Goal: Information Seeking & Learning: Learn about a topic

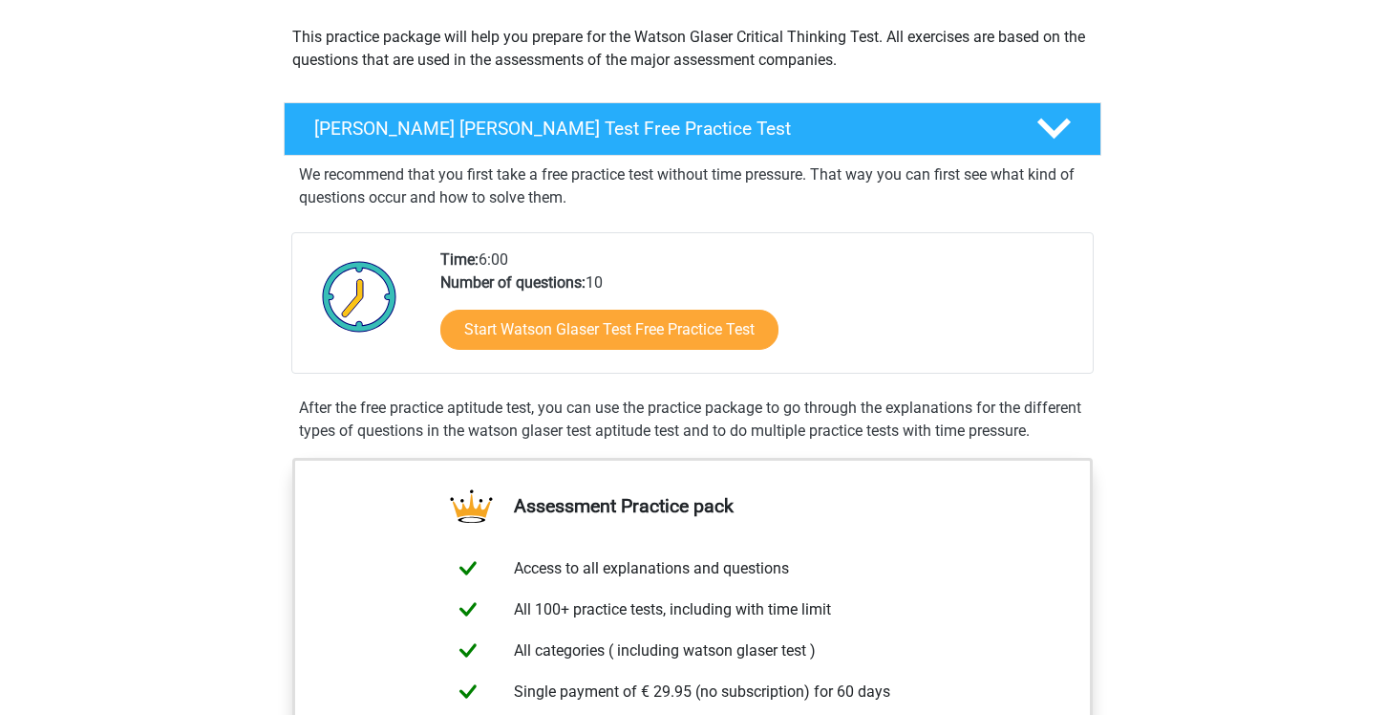
scroll to position [222, 0]
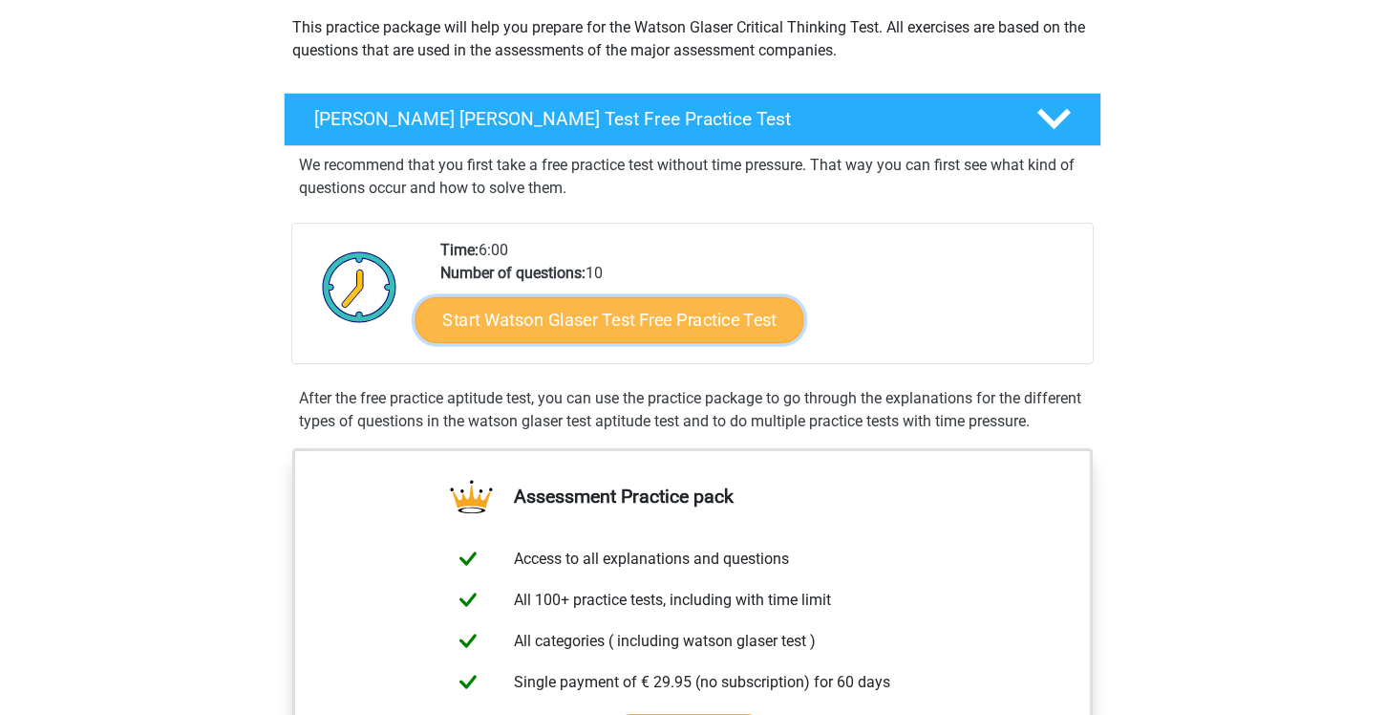
click at [521, 333] on link "Start Watson Glaser Test Free Practice Test" at bounding box center [610, 320] width 389 height 46
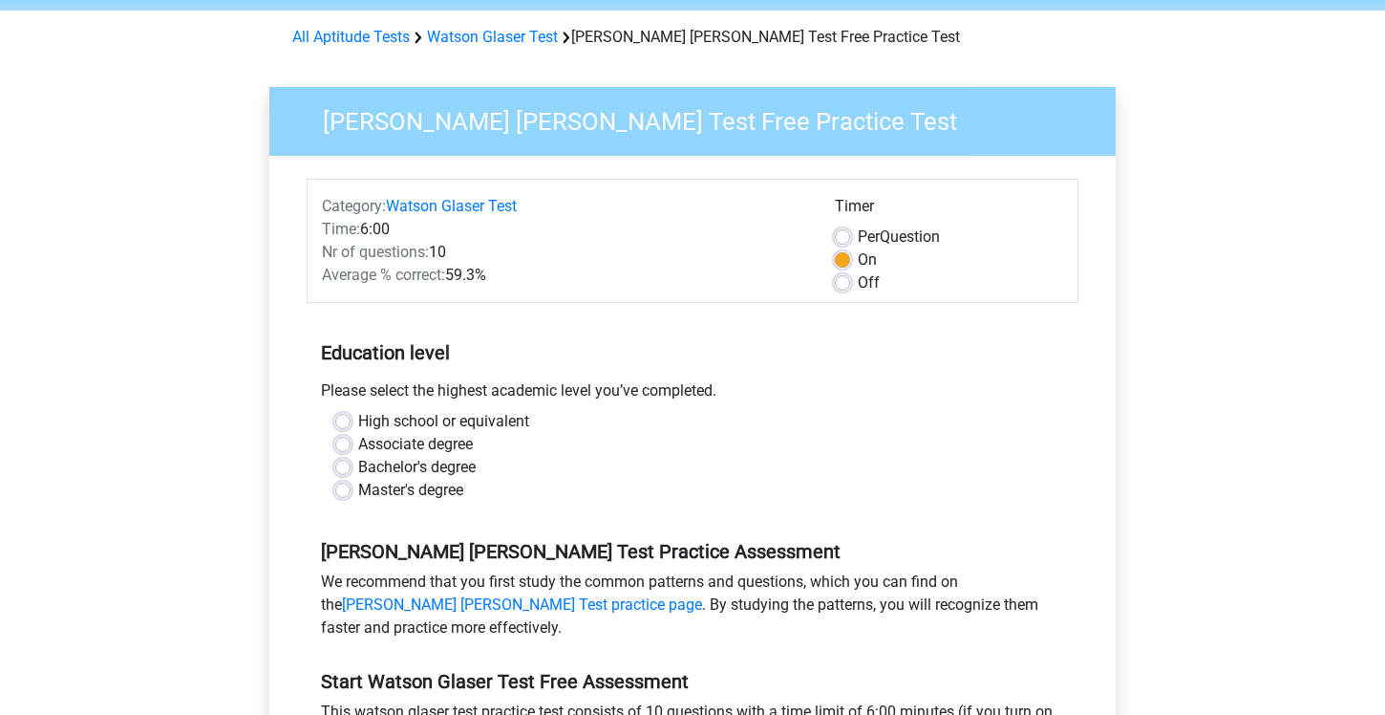
scroll to position [71, 0]
click at [358, 466] on label "Bachelor's degree" at bounding box center [417, 466] width 118 height 23
click at [342, 466] on input "Bachelor's degree" at bounding box center [342, 464] width 15 height 19
radio input "true"
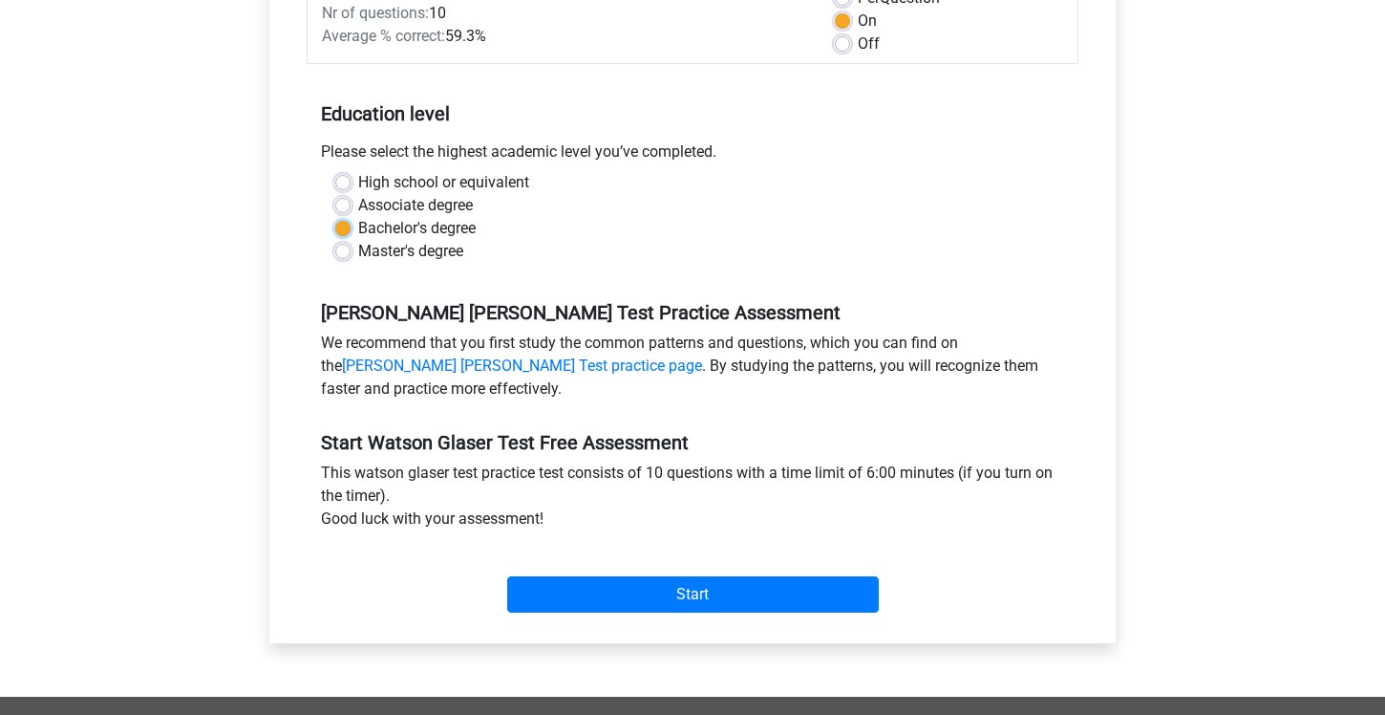
scroll to position [316, 0]
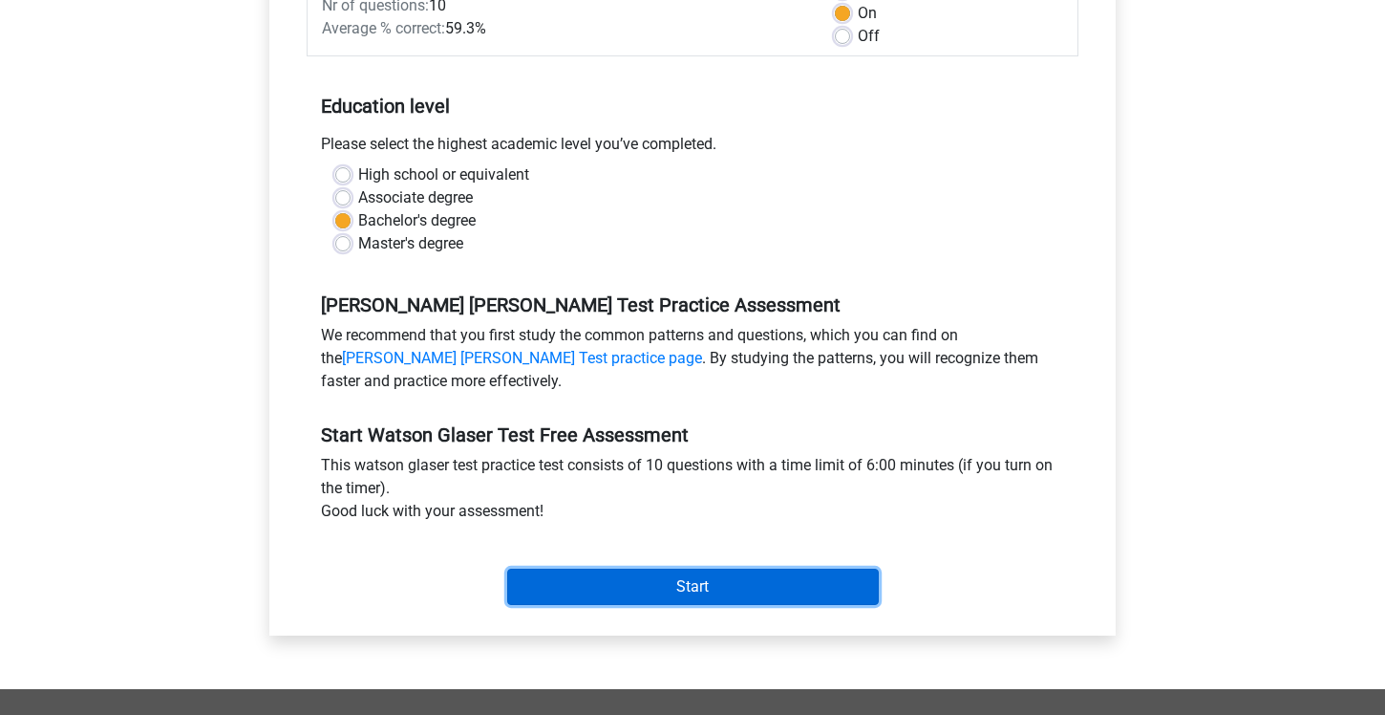
click at [577, 574] on input "Start" at bounding box center [693, 586] width 372 height 36
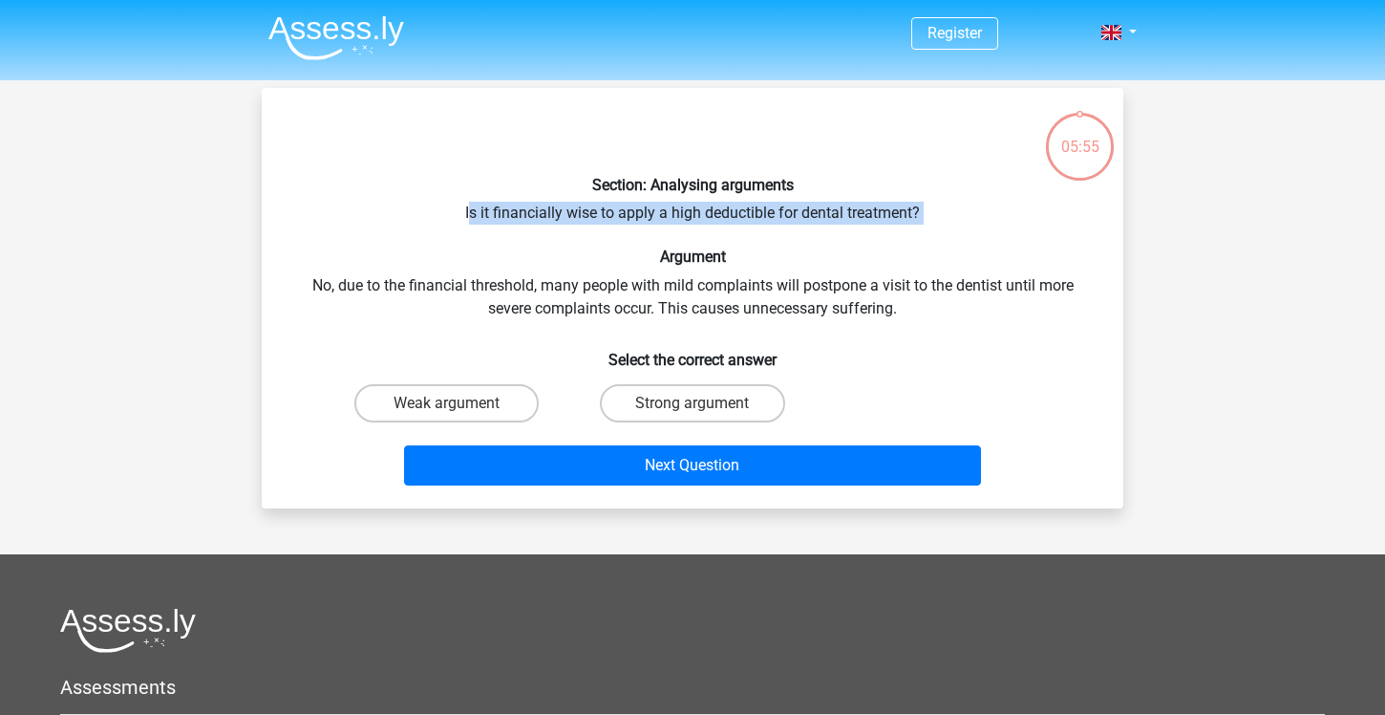
drag, startPoint x: 467, startPoint y: 212, endPoint x: 720, endPoint y: 243, distance: 255.0
click at [720, 243] on div "Section: Analysing arguments Is it financially wise to apply a high deductible …" at bounding box center [692, 298] width 846 height 390
click at [573, 222] on div "Section: Analysing arguments Is it financially wise to apply a high deductible …" at bounding box center [692, 298] width 846 height 390
click at [665, 406] on label "Strong argument" at bounding box center [692, 403] width 184 height 38
click at [693, 406] on input "Strong argument" at bounding box center [699, 409] width 12 height 12
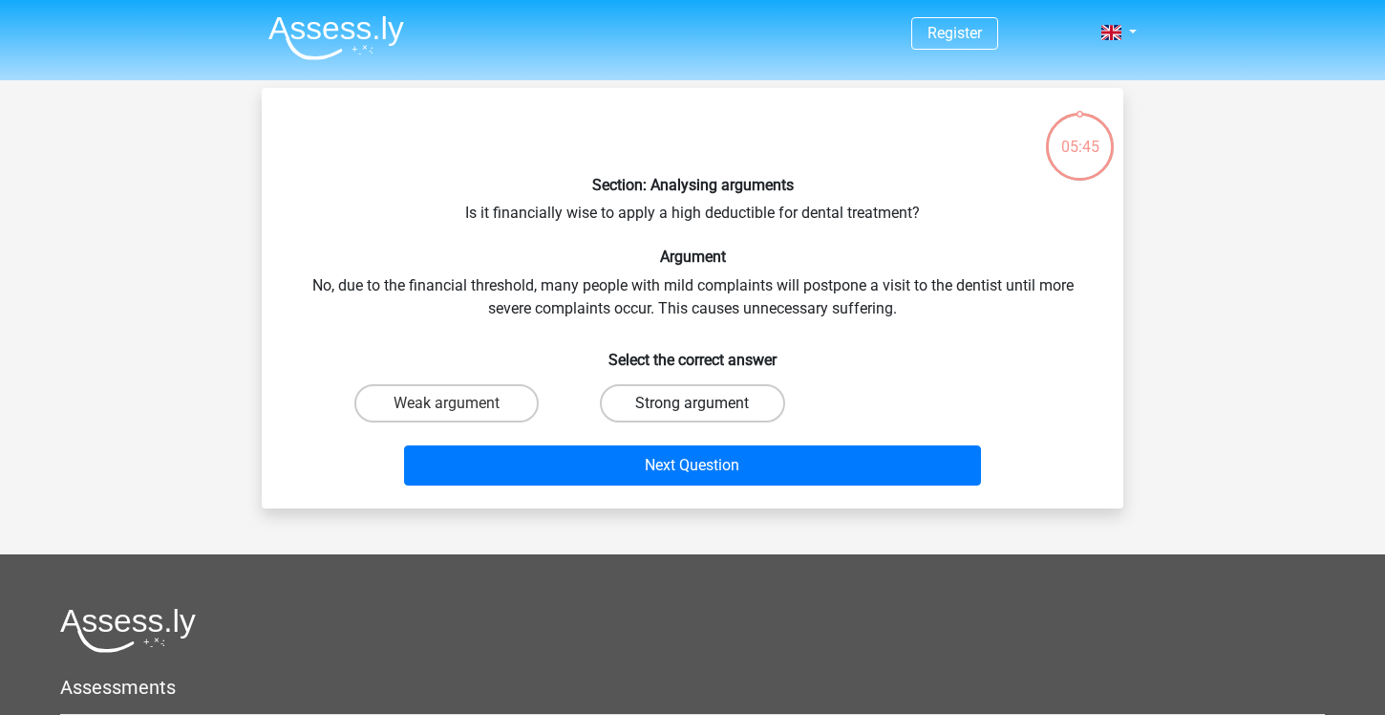
radio input "true"
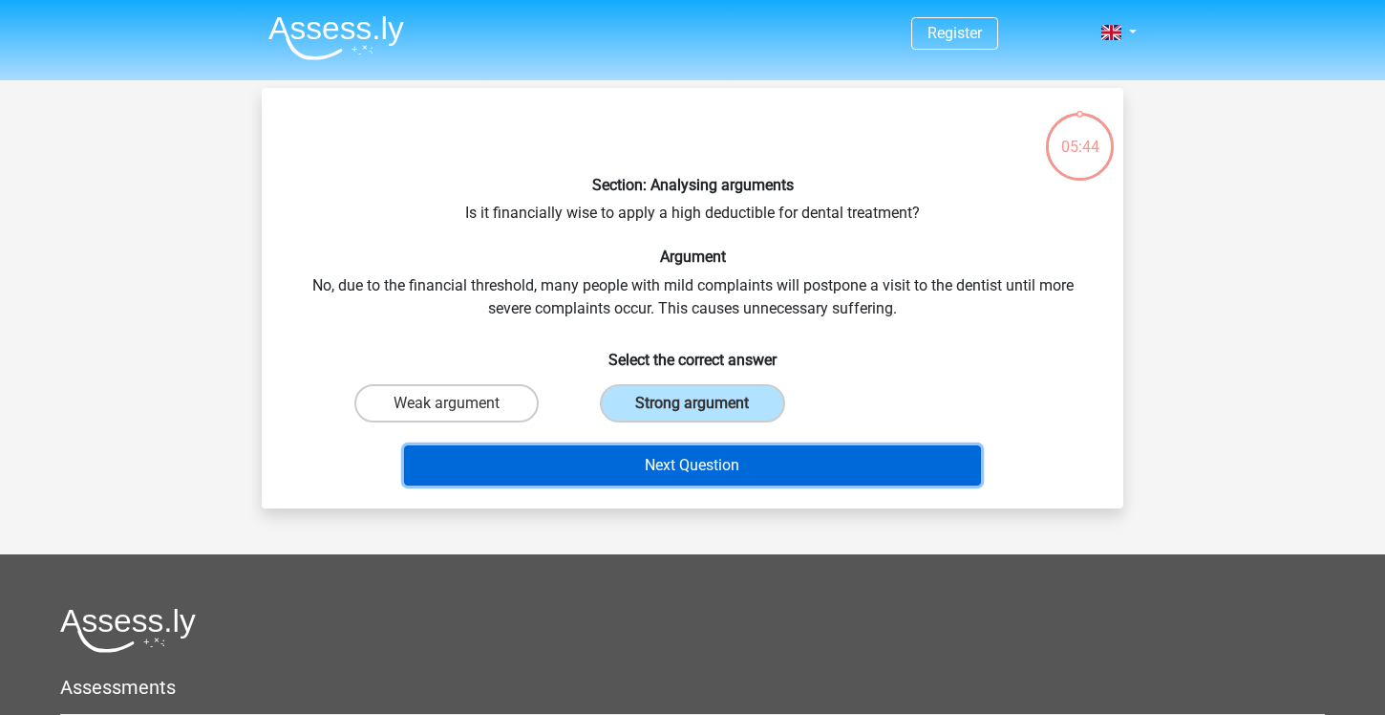
click at [702, 455] on button "Next Question" at bounding box center [693, 465] width 578 height 40
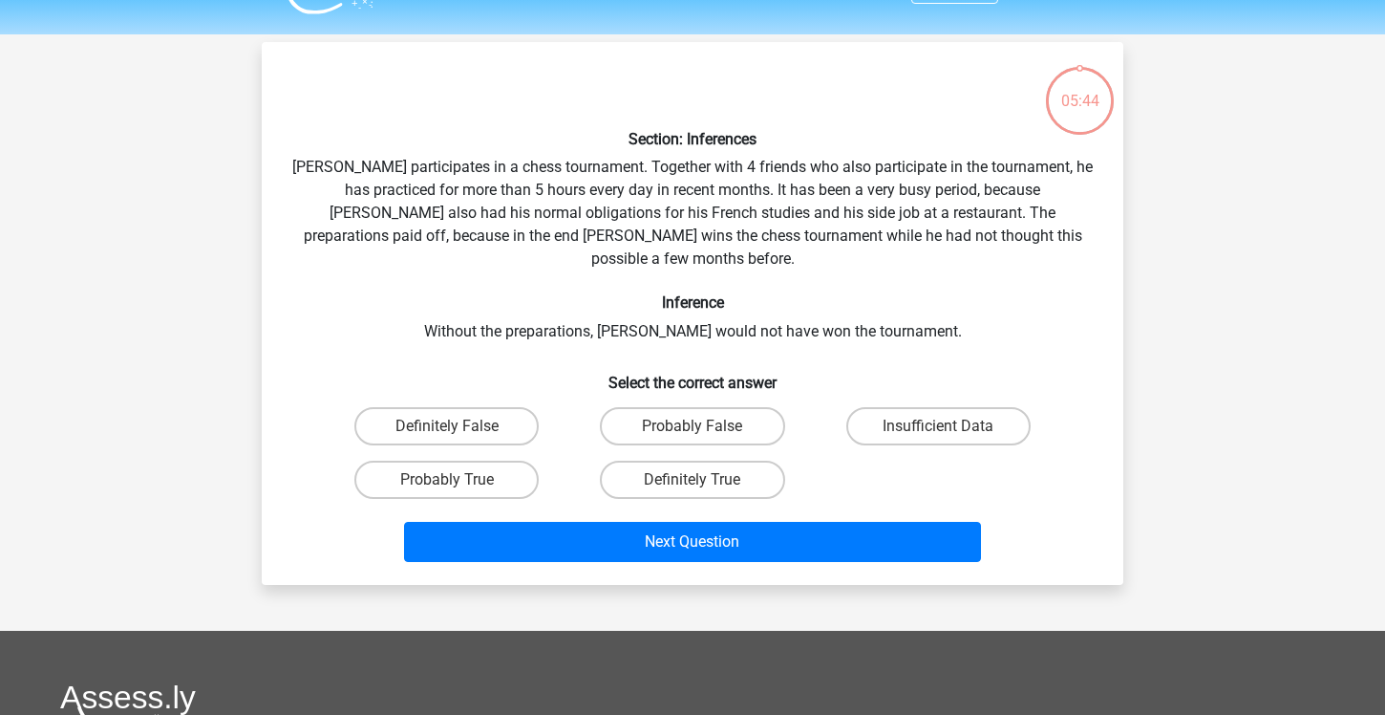
scroll to position [88, 0]
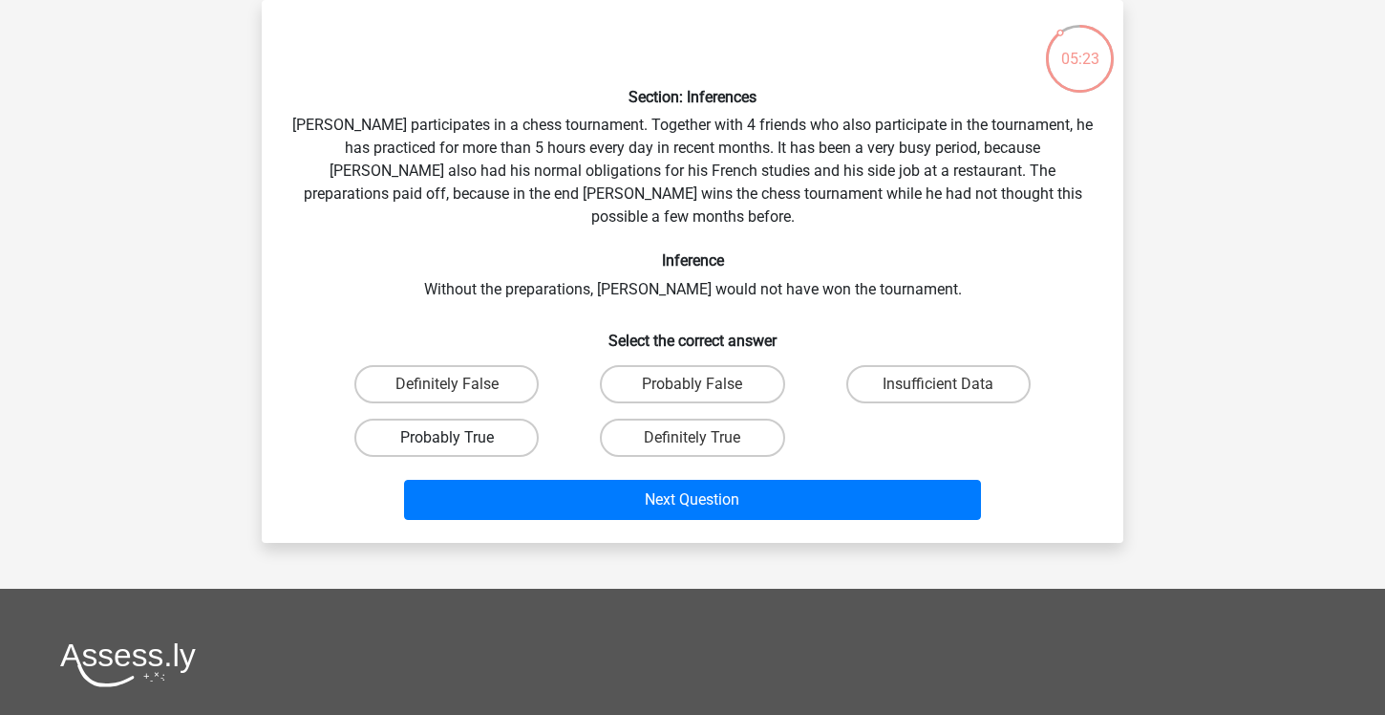
click at [489, 418] on label "Probably True" at bounding box center [446, 437] width 184 height 38
click at [459, 438] on input "Probably True" at bounding box center [453, 444] width 12 height 12
radio input "true"
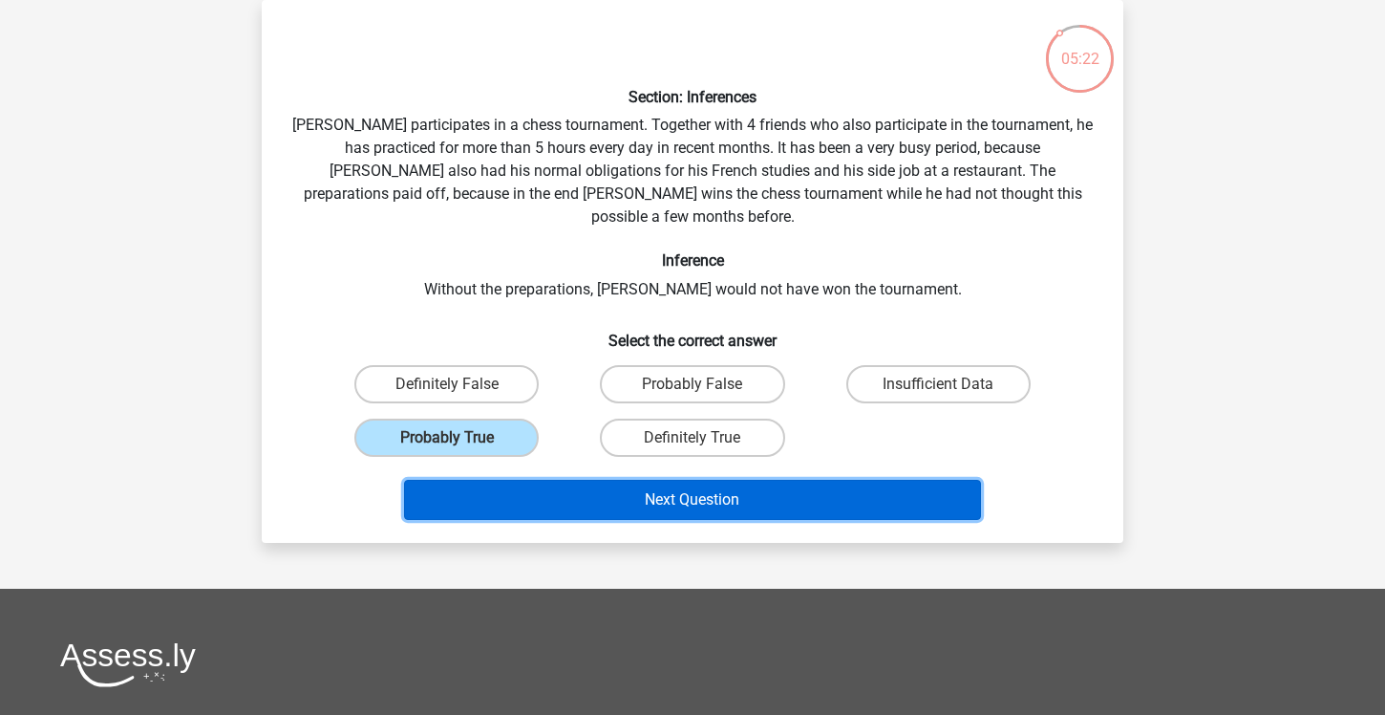
click at [526, 480] on button "Next Question" at bounding box center [693, 500] width 578 height 40
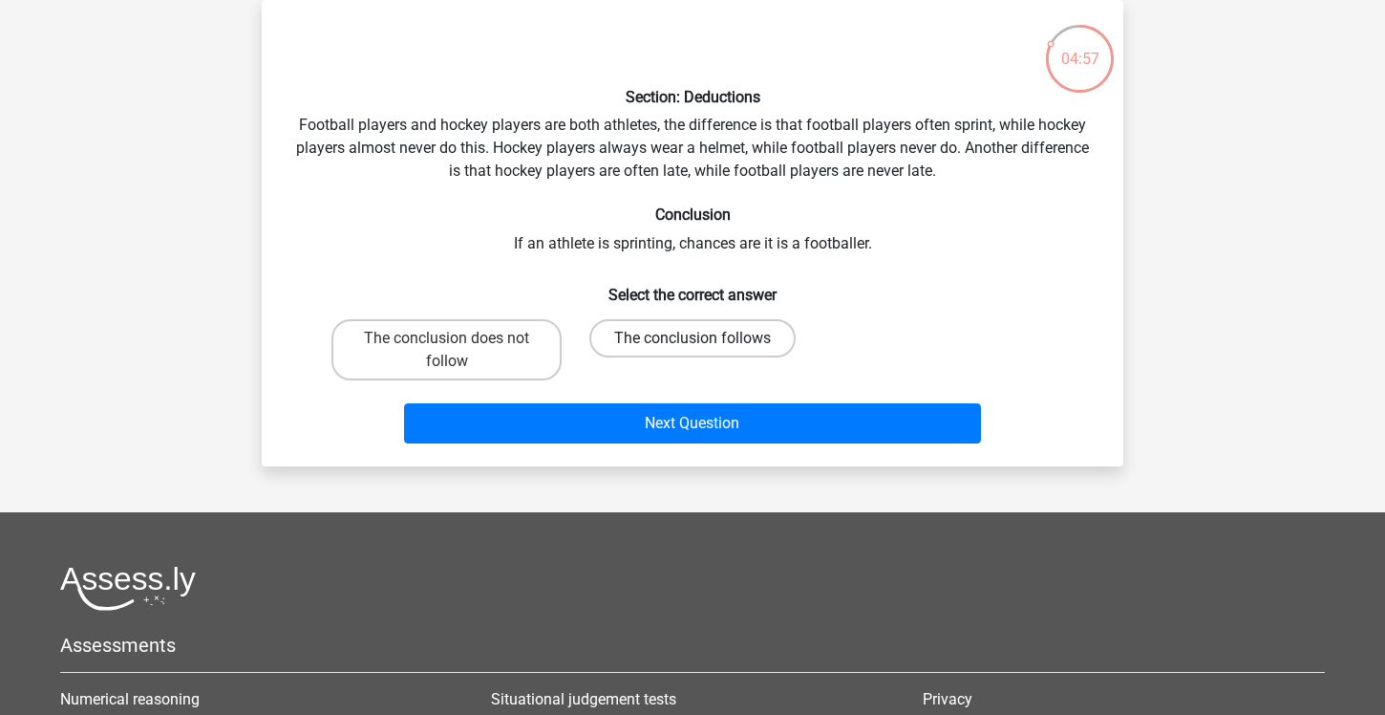
click at [723, 350] on label "The conclusion follows" at bounding box center [692, 338] width 206 height 38
click at [705, 350] on input "The conclusion follows" at bounding box center [699, 344] width 12 height 12
radio input "true"
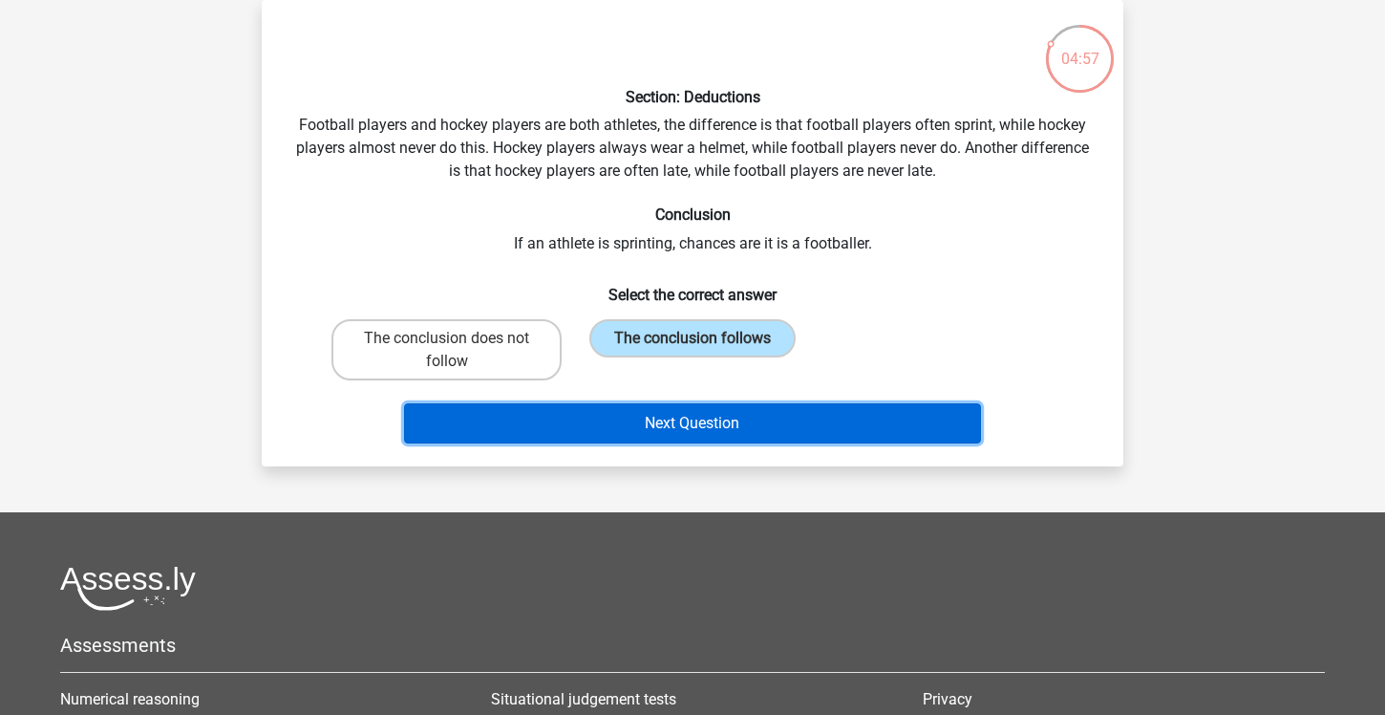
click at [726, 425] on button "Next Question" at bounding box center [693, 423] width 578 height 40
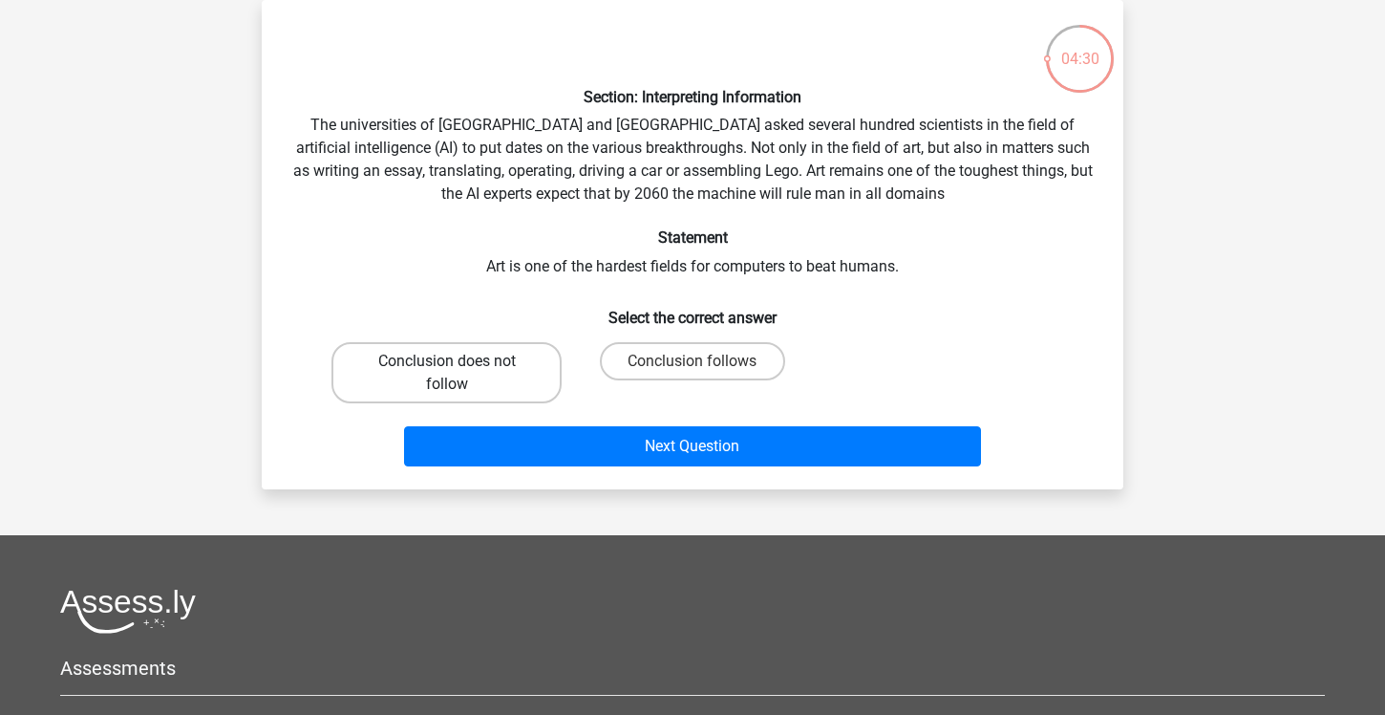
click at [502, 365] on label "Conclusion does not follow" at bounding box center [446, 372] width 230 height 61
click at [459, 365] on input "Conclusion does not follow" at bounding box center [453, 367] width 12 height 12
radio input "true"
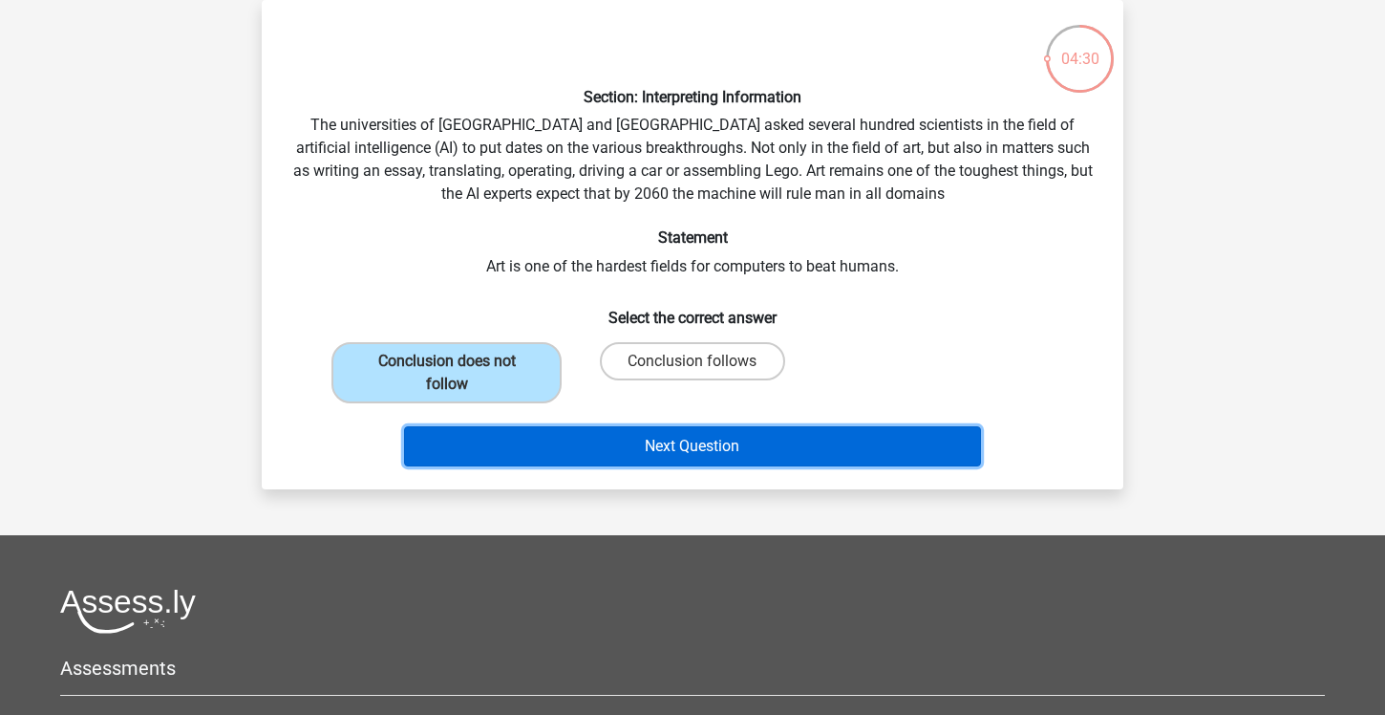
click at [542, 442] on button "Next Question" at bounding box center [693, 446] width 578 height 40
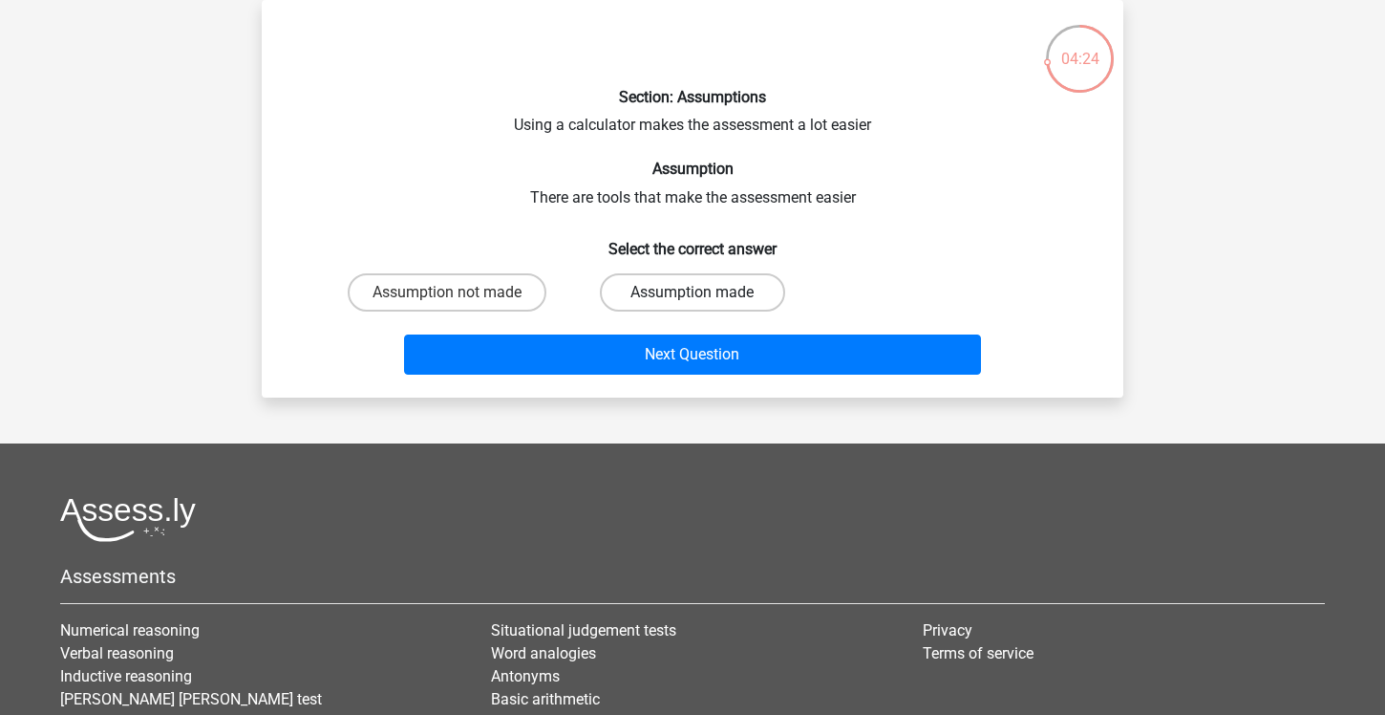
click at [673, 298] on label "Assumption made" at bounding box center [692, 292] width 184 height 38
click at [693, 298] on input "Assumption made" at bounding box center [699, 298] width 12 height 12
radio input "true"
click at [703, 332] on div "Next Question" at bounding box center [692, 350] width 801 height 63
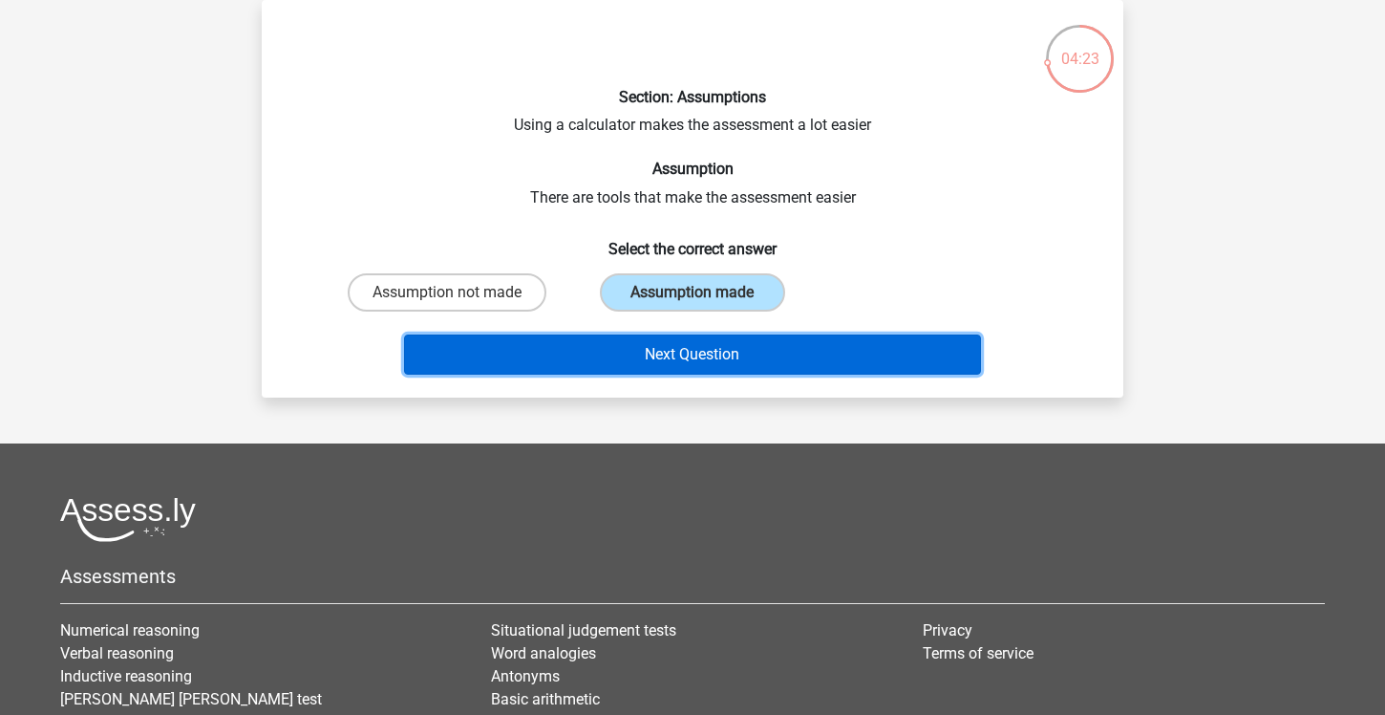
click at [709, 355] on button "Next Question" at bounding box center [693, 354] width 578 height 40
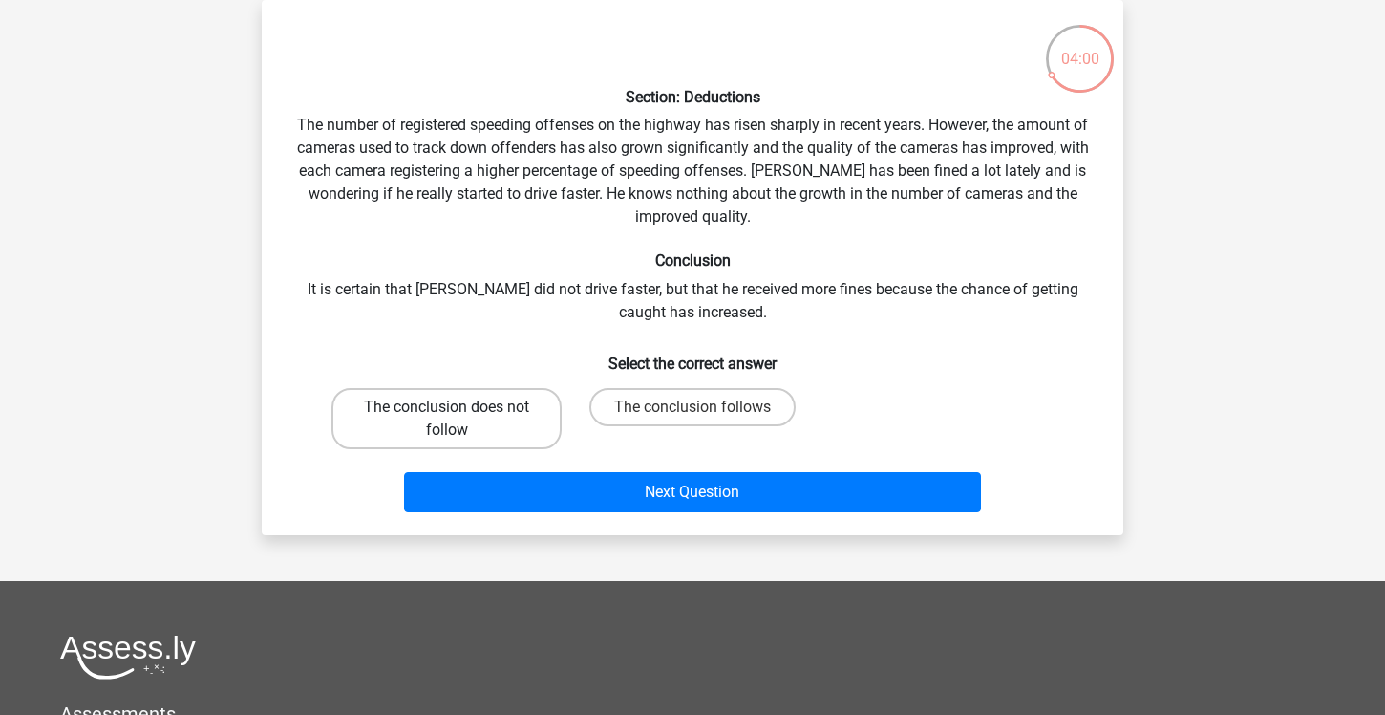
click at [525, 416] on label "The conclusion does not follow" at bounding box center [446, 418] width 230 height 61
click at [459, 416] on input "The conclusion does not follow" at bounding box center [453, 413] width 12 height 12
radio input "true"
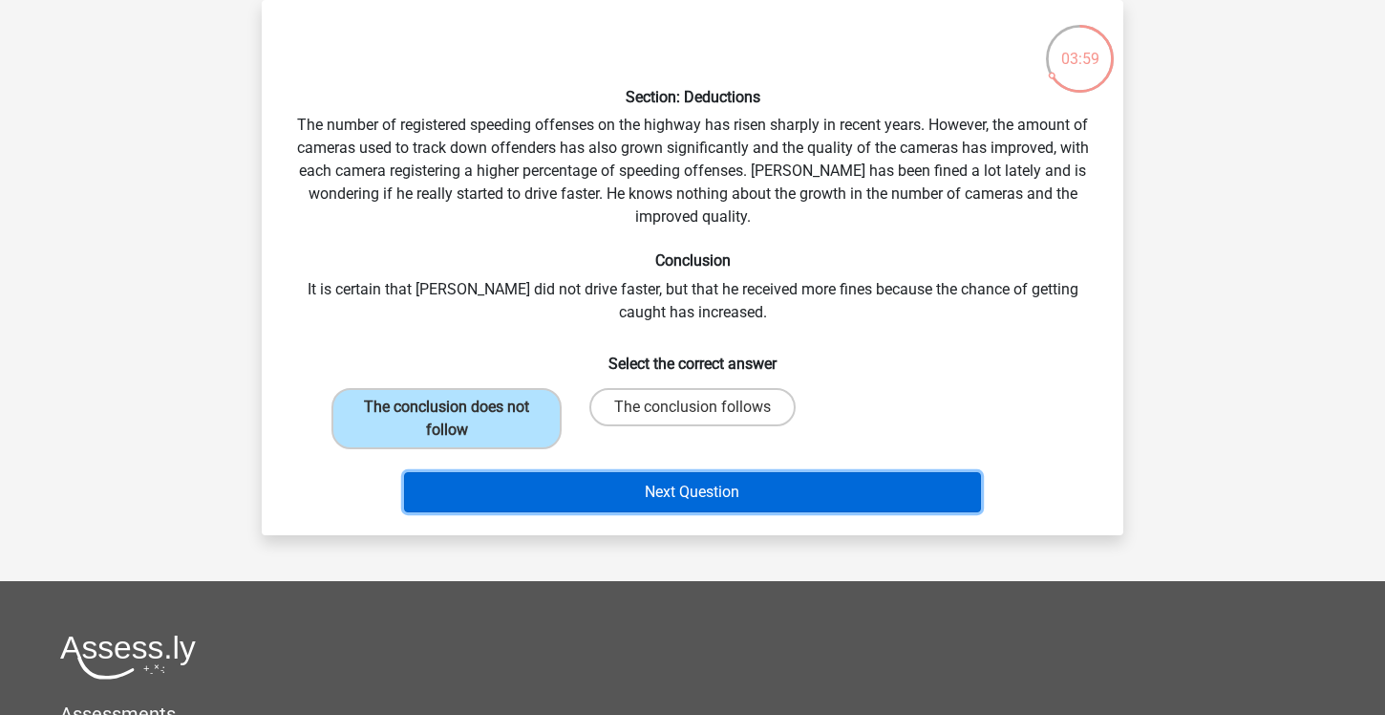
click at [570, 484] on button "Next Question" at bounding box center [693, 492] width 578 height 40
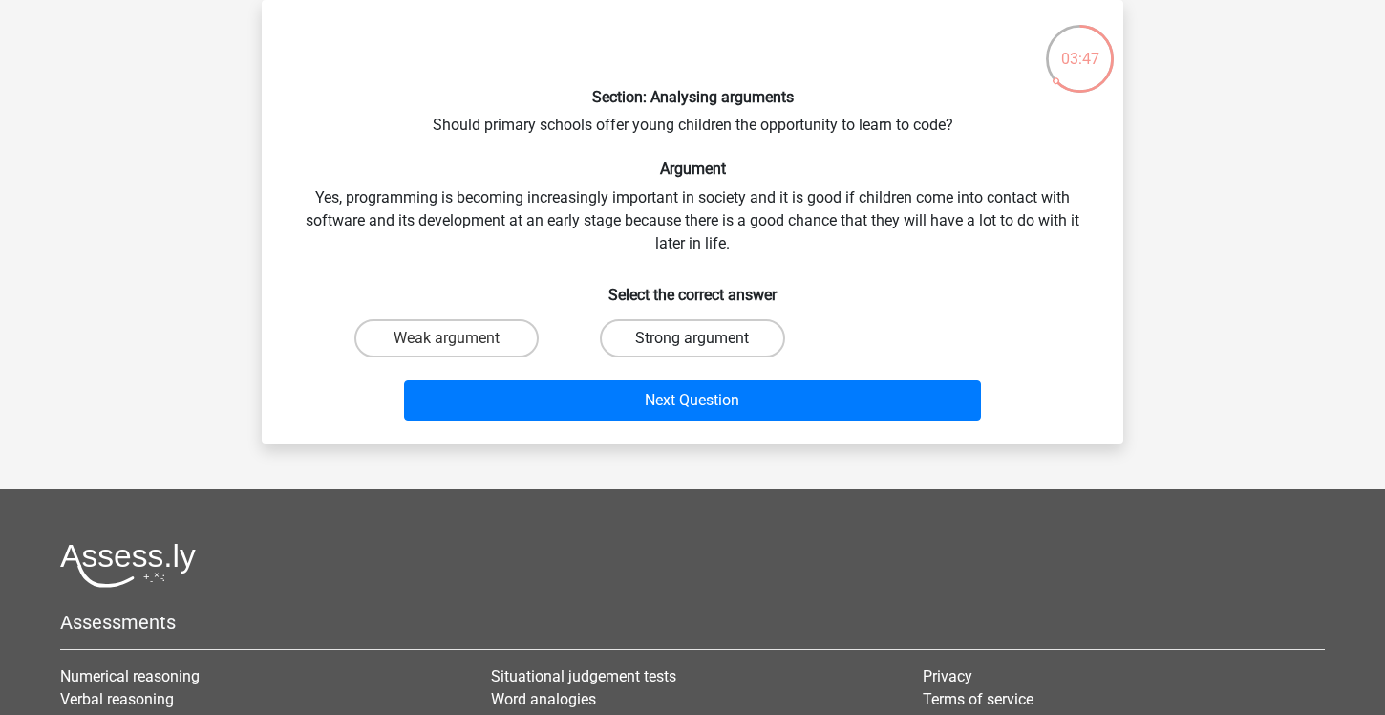
click at [720, 330] on label "Strong argument" at bounding box center [692, 338] width 184 height 38
click at [705, 338] on input "Strong argument" at bounding box center [699, 344] width 12 height 12
radio input "true"
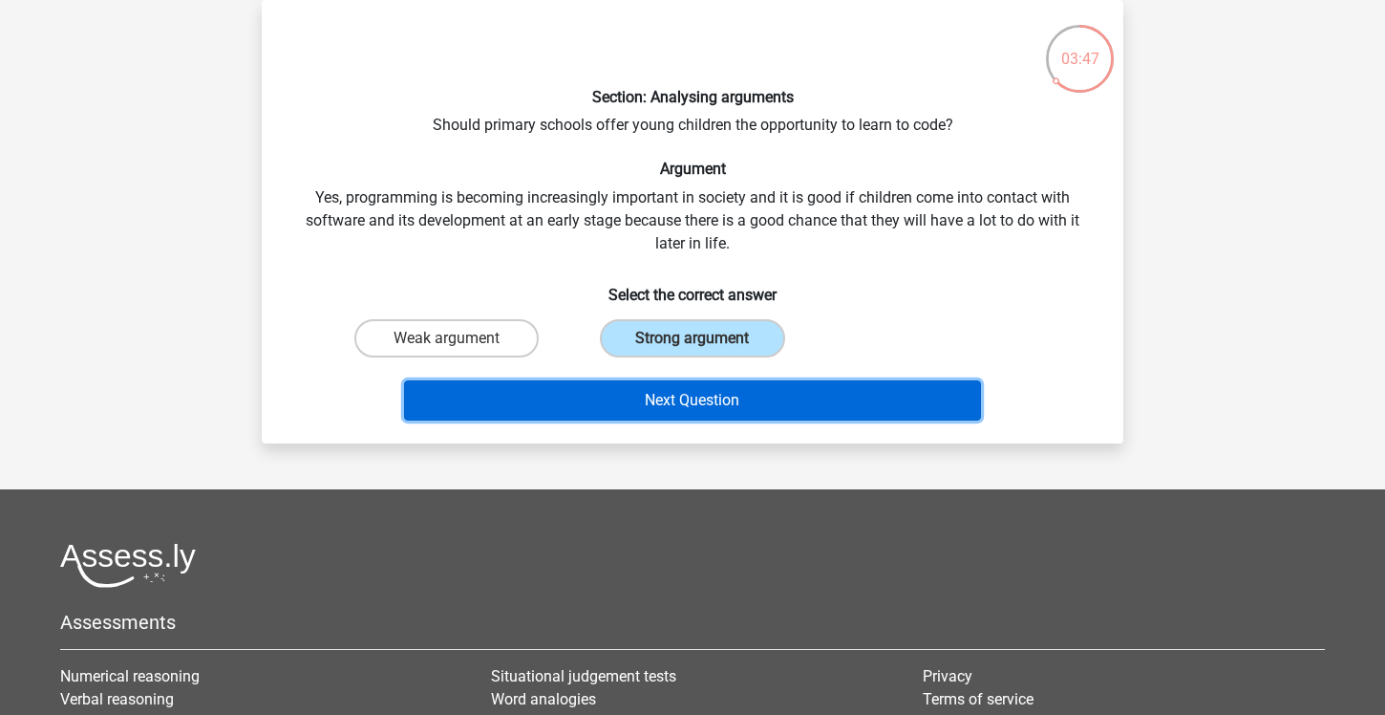
click at [729, 395] on button "Next Question" at bounding box center [693, 400] width 578 height 40
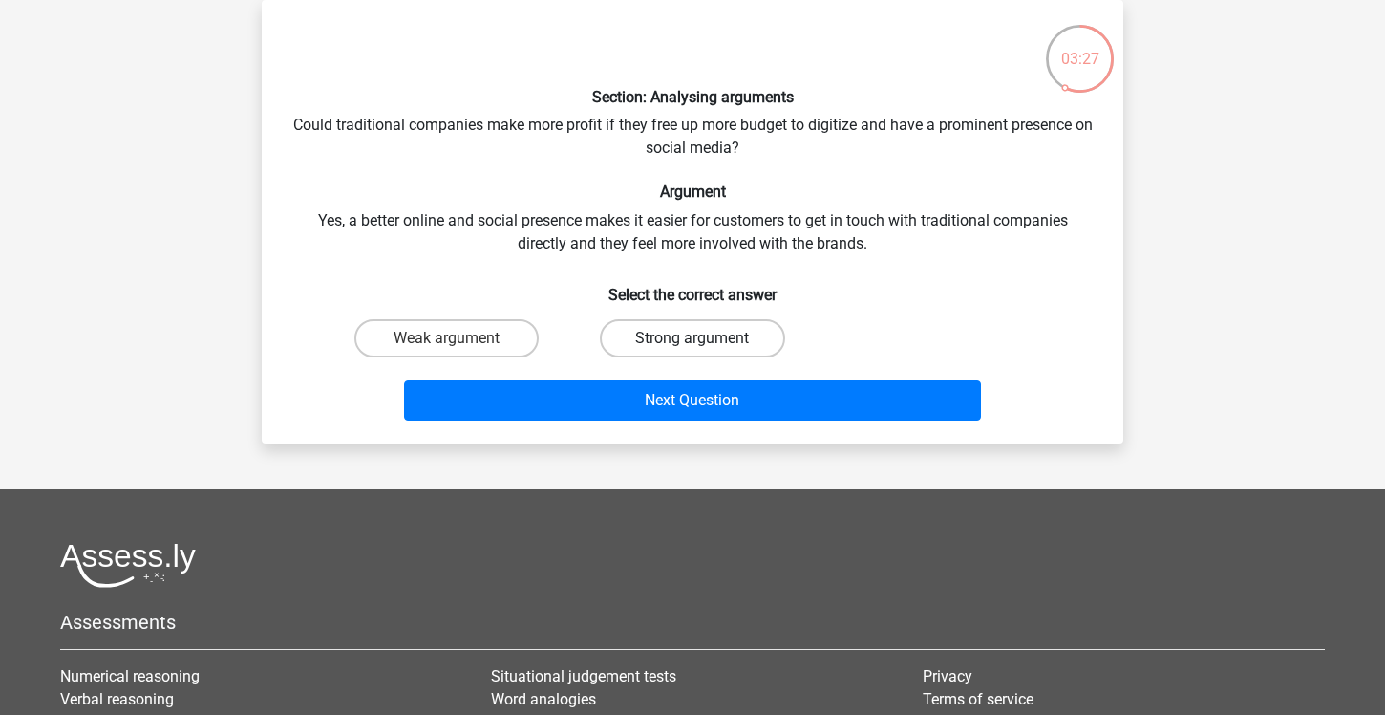
click at [742, 339] on label "Strong argument" at bounding box center [692, 338] width 184 height 38
click at [705, 339] on input "Strong argument" at bounding box center [699, 344] width 12 height 12
radio input "true"
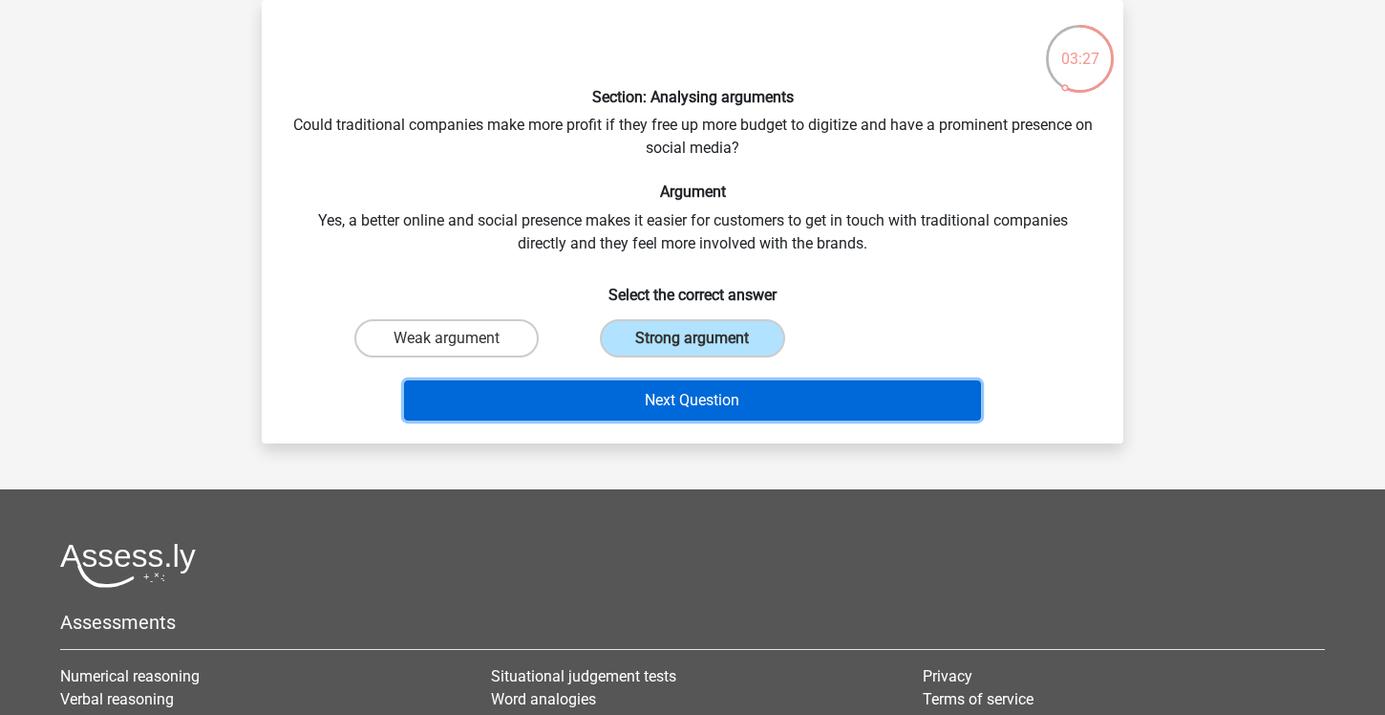
click at [747, 386] on button "Next Question" at bounding box center [693, 400] width 578 height 40
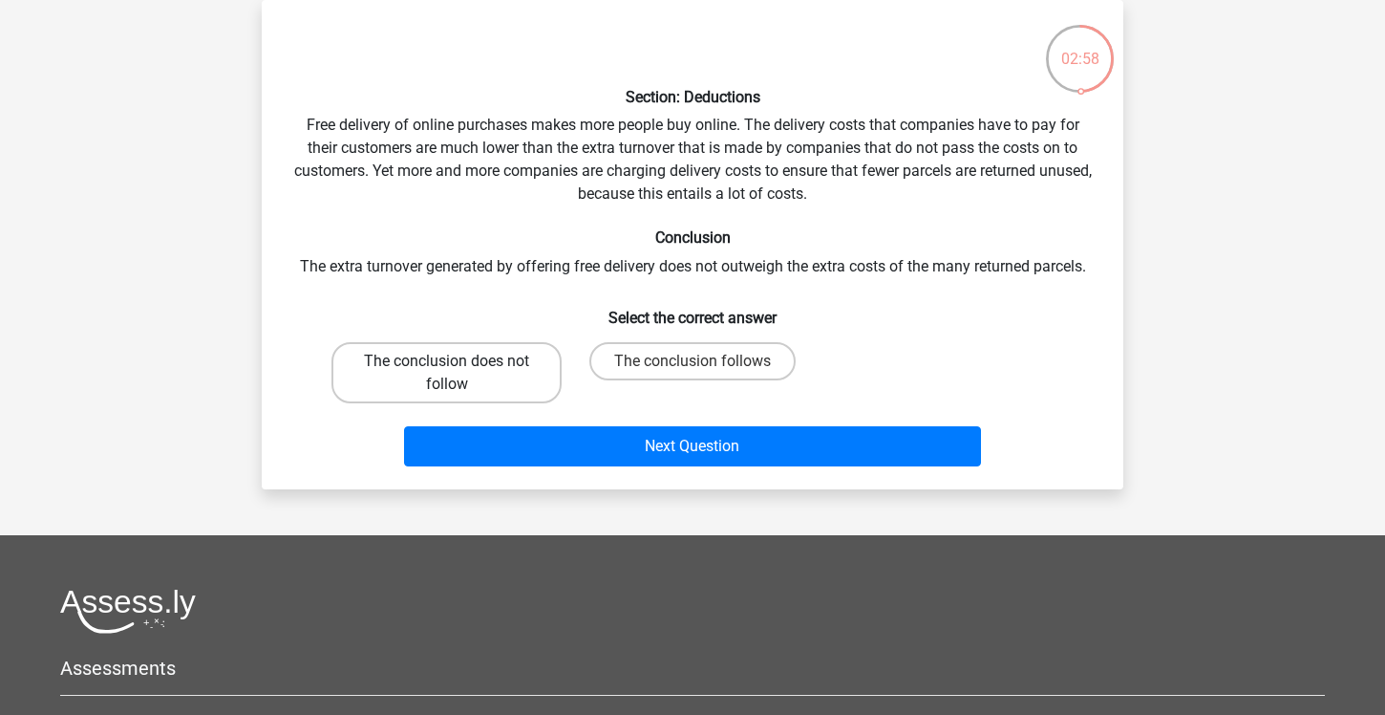
click at [463, 373] on label "The conclusion does not follow" at bounding box center [446, 372] width 230 height 61
click at [459, 373] on input "The conclusion does not follow" at bounding box center [453, 367] width 12 height 12
radio input "true"
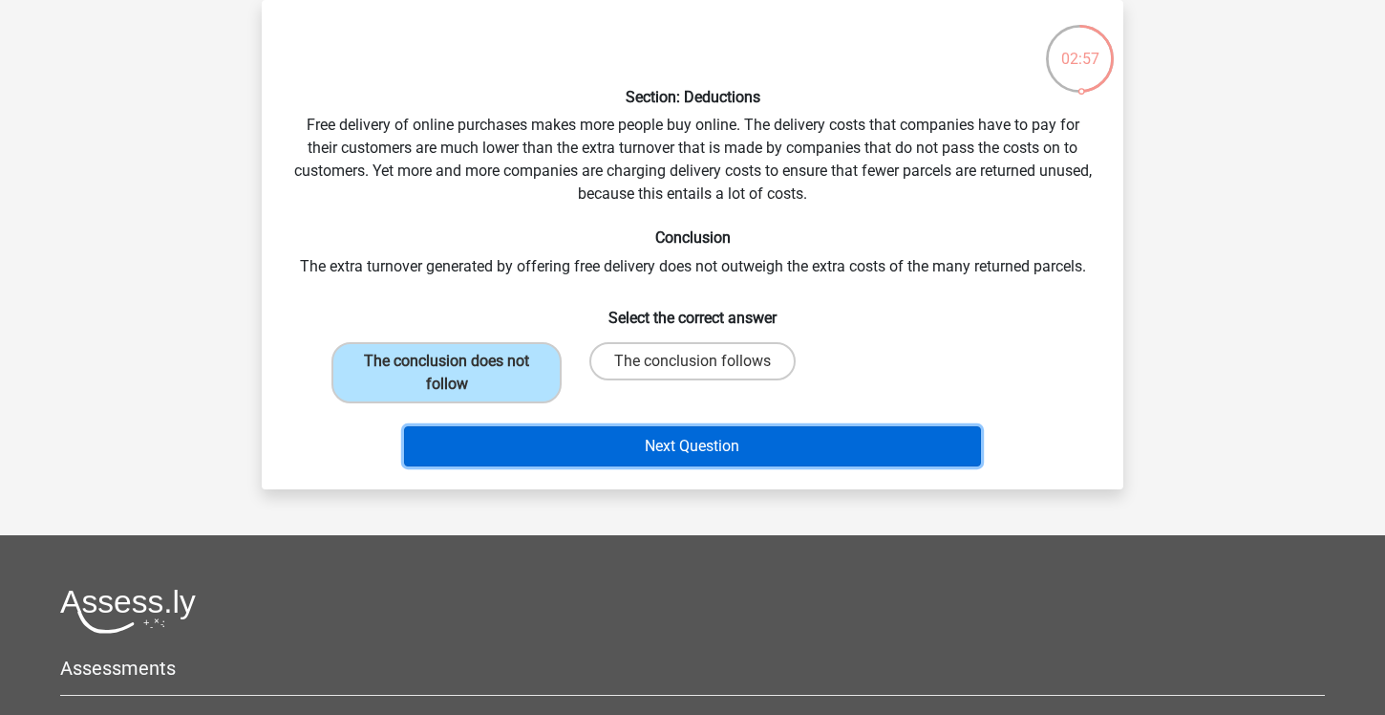
click at [528, 437] on button "Next Question" at bounding box center [693, 446] width 578 height 40
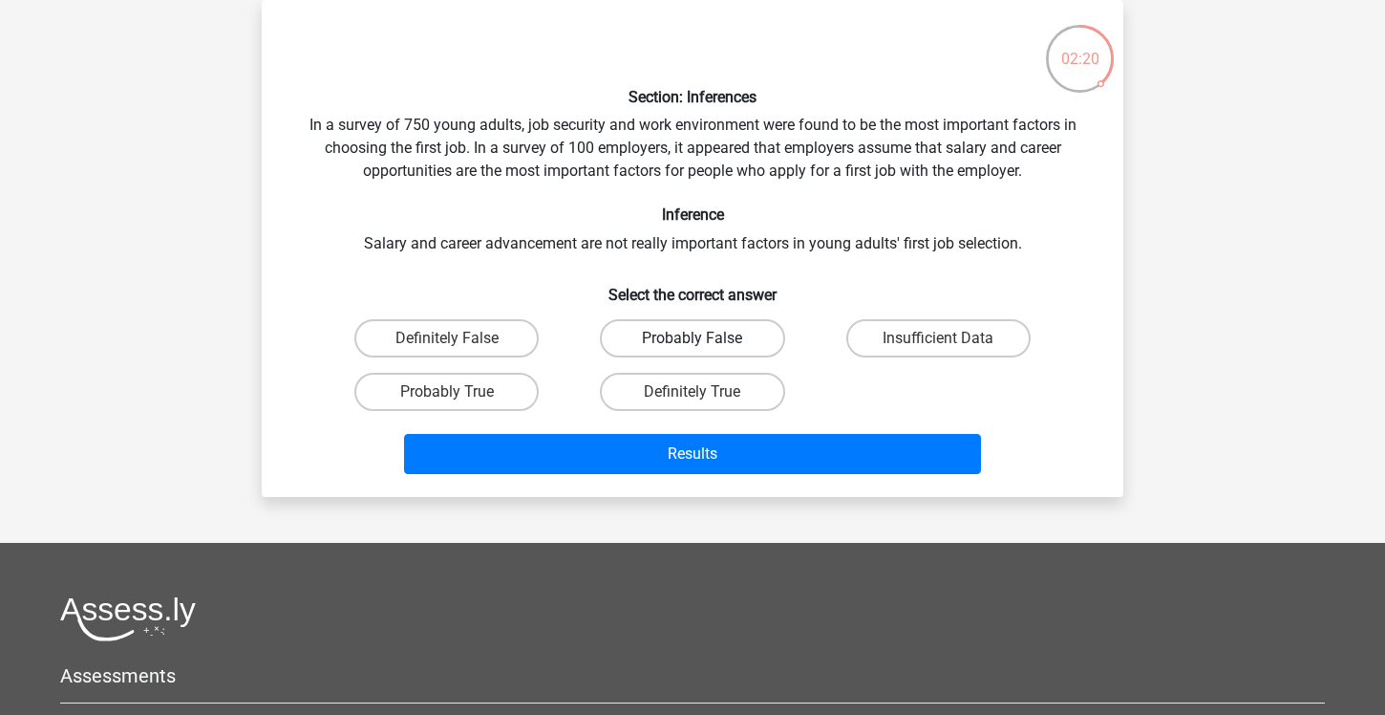
click at [718, 342] on label "Probably False" at bounding box center [692, 338] width 184 height 38
click at [705, 342] on input "Probably False" at bounding box center [699, 344] width 12 height 12
radio input "true"
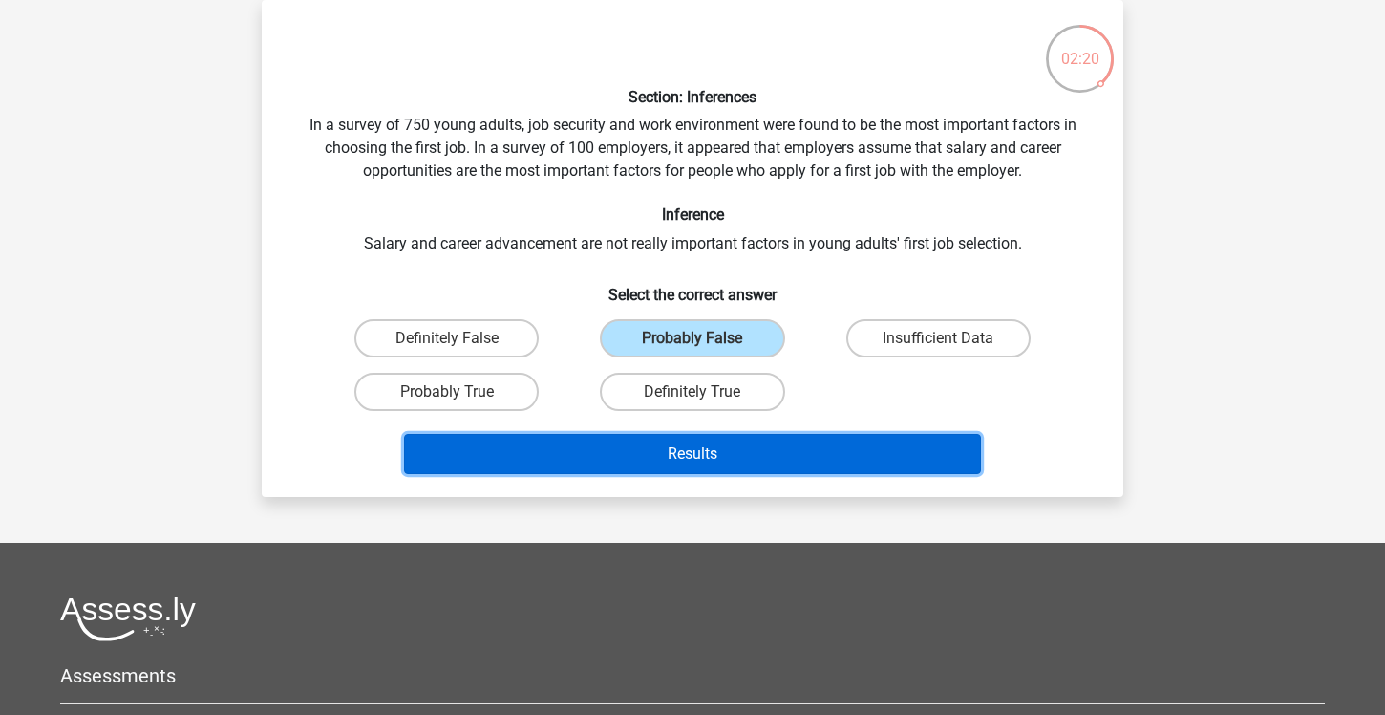
click at [757, 450] on button "Results" at bounding box center [693, 454] width 578 height 40
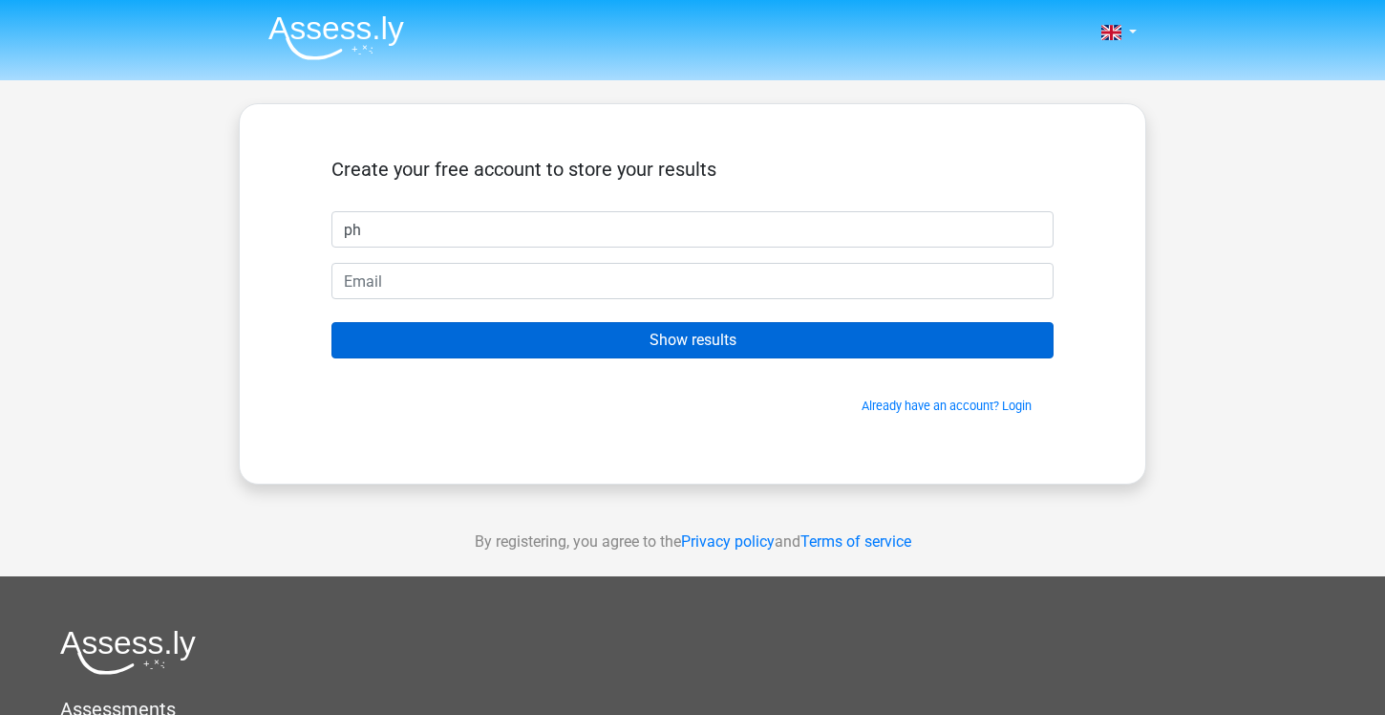
type input "Phoebe"
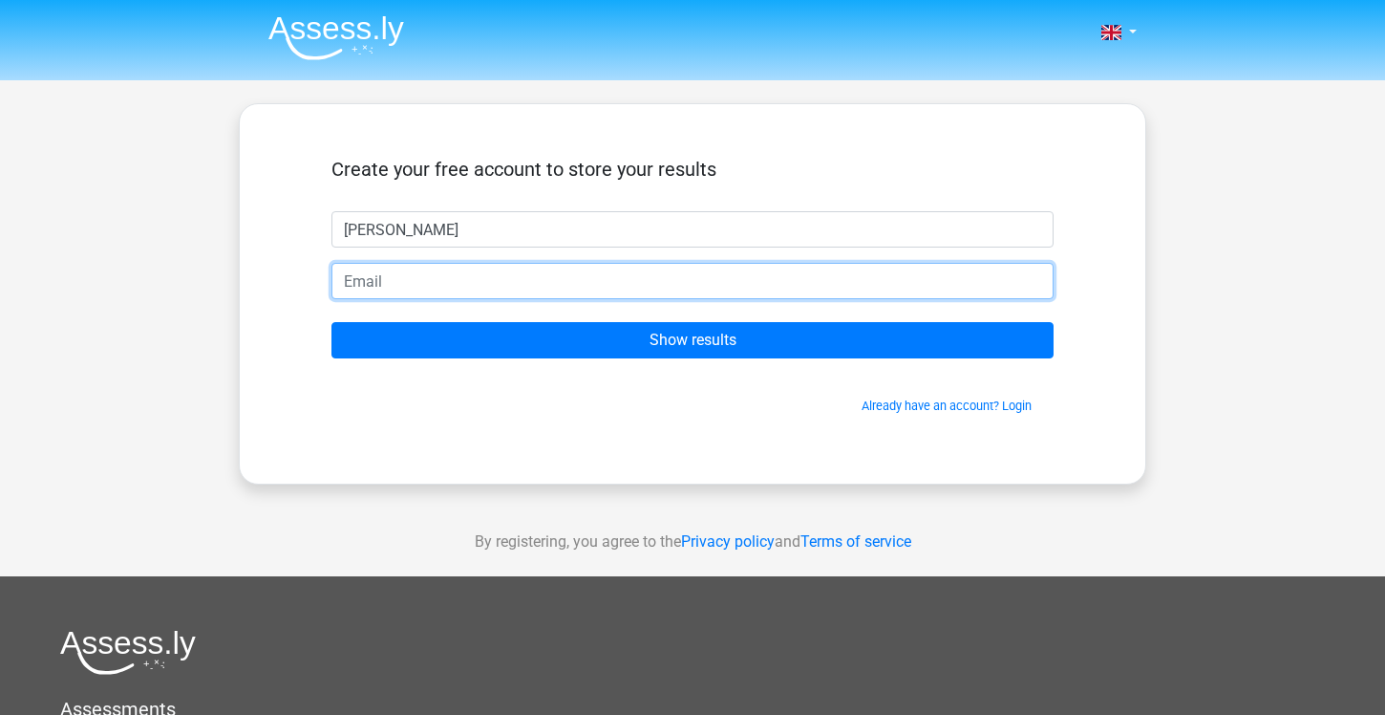
click at [414, 277] on input "email" at bounding box center [692, 281] width 722 height 36
type input "phoebedavies24@icloud.com"
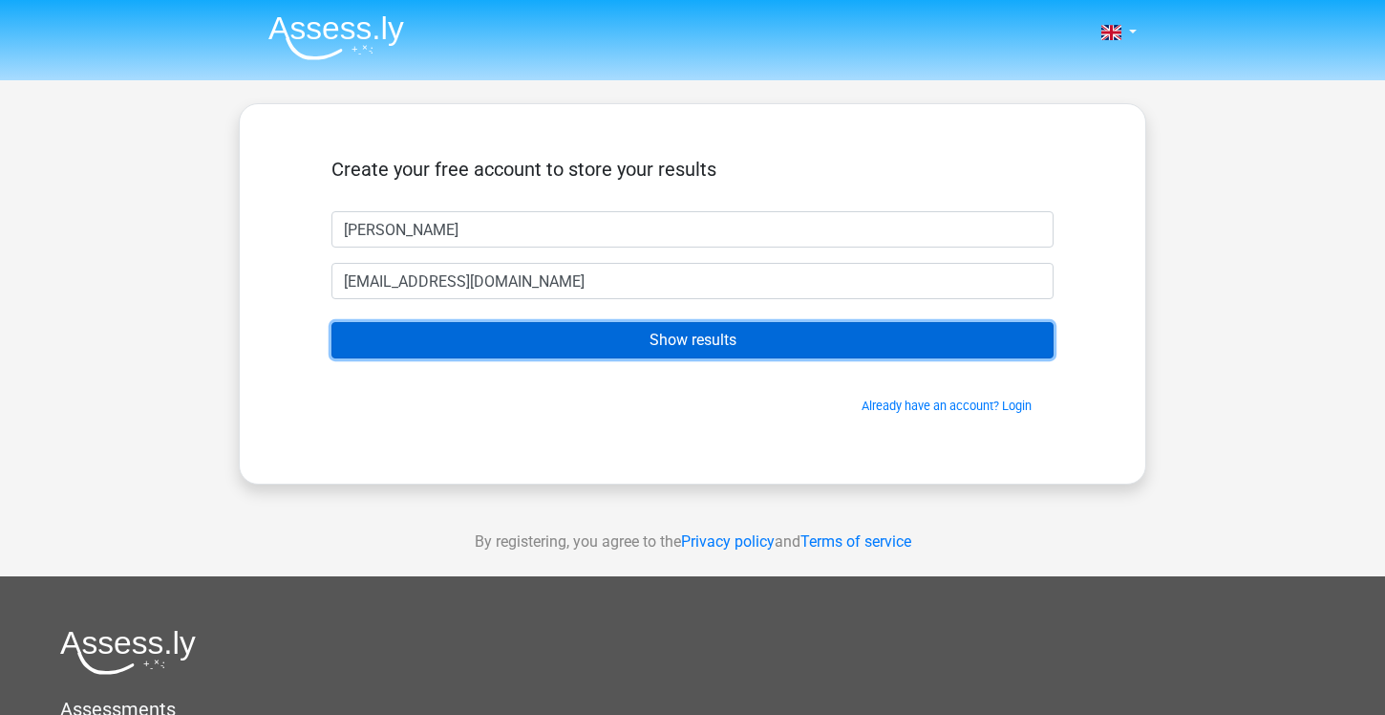
click at [460, 346] on input "Show results" at bounding box center [692, 340] width 722 height 36
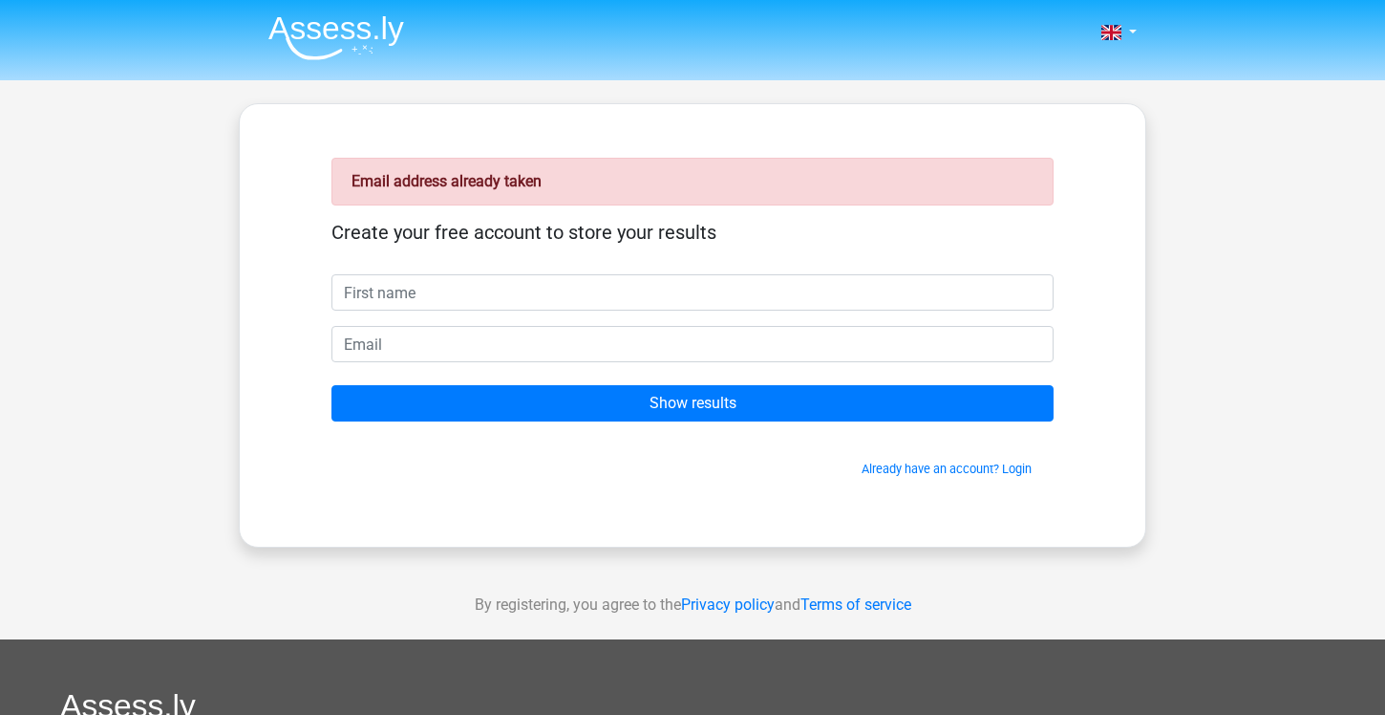
click at [485, 300] on input "text" at bounding box center [692, 292] width 722 height 36
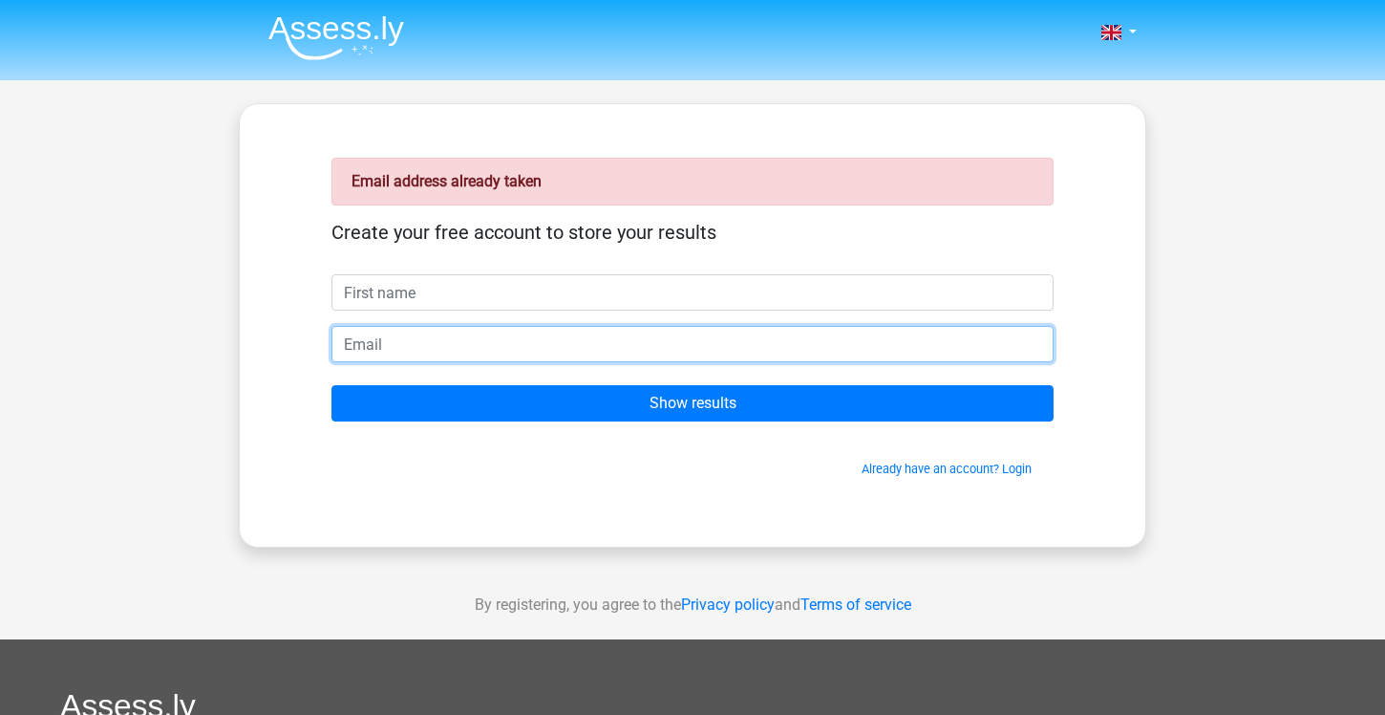
click at [369, 343] on input "email" at bounding box center [692, 344] width 722 height 36
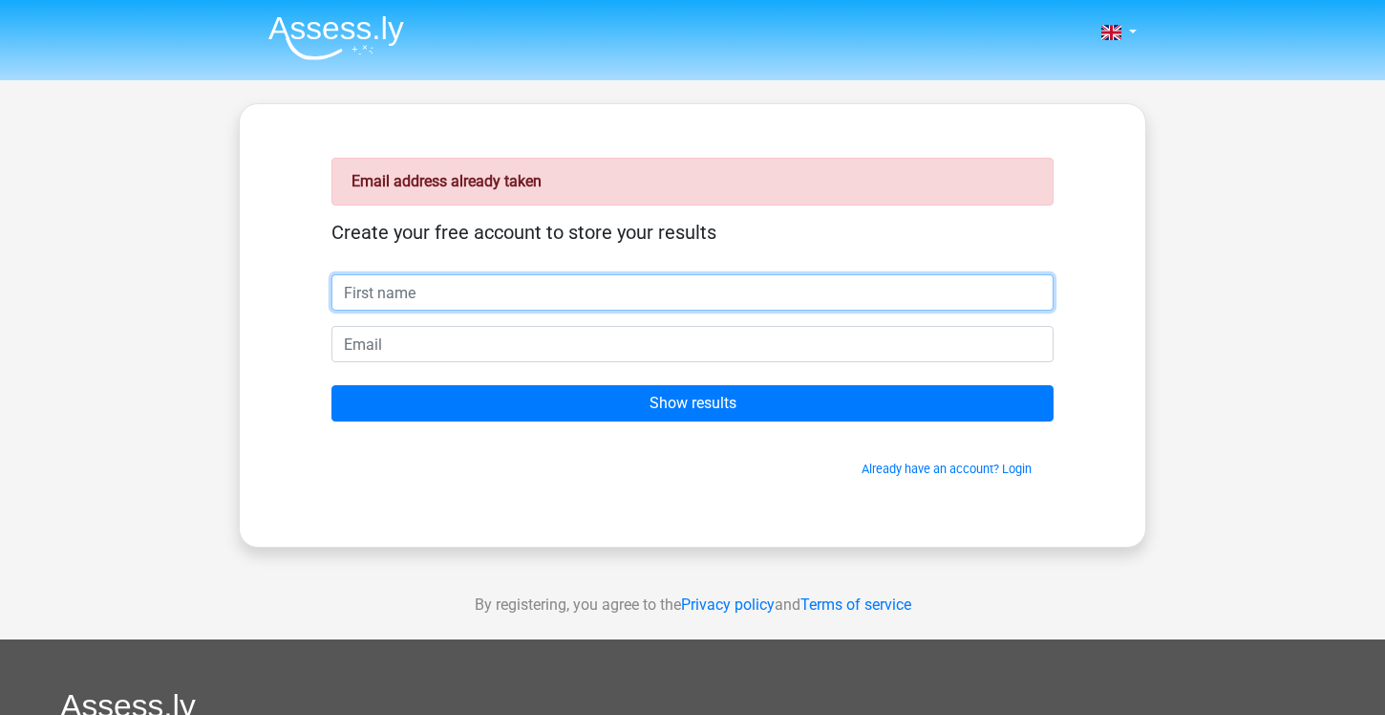
click at [391, 303] on input "text" at bounding box center [692, 292] width 722 height 36
type input "[PERSON_NAME]"
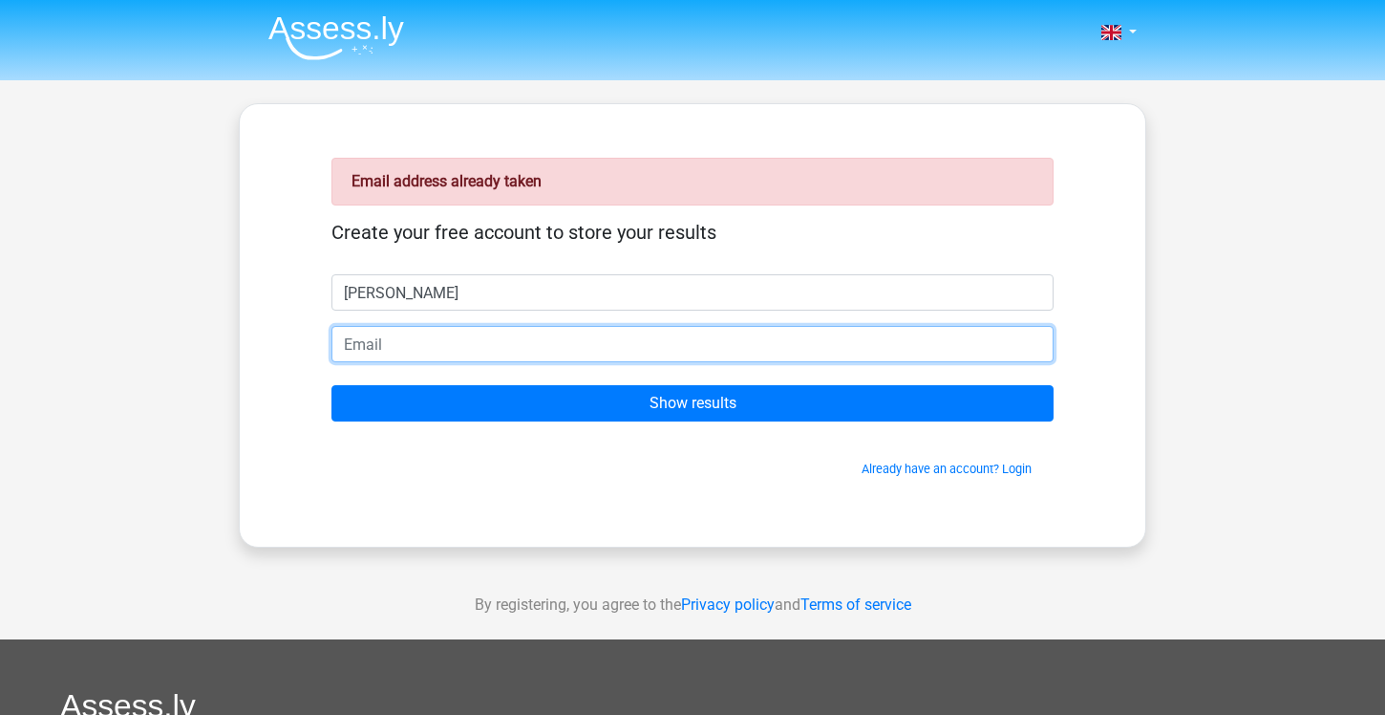
click at [407, 347] on input "email" at bounding box center [692, 344] width 722 height 36
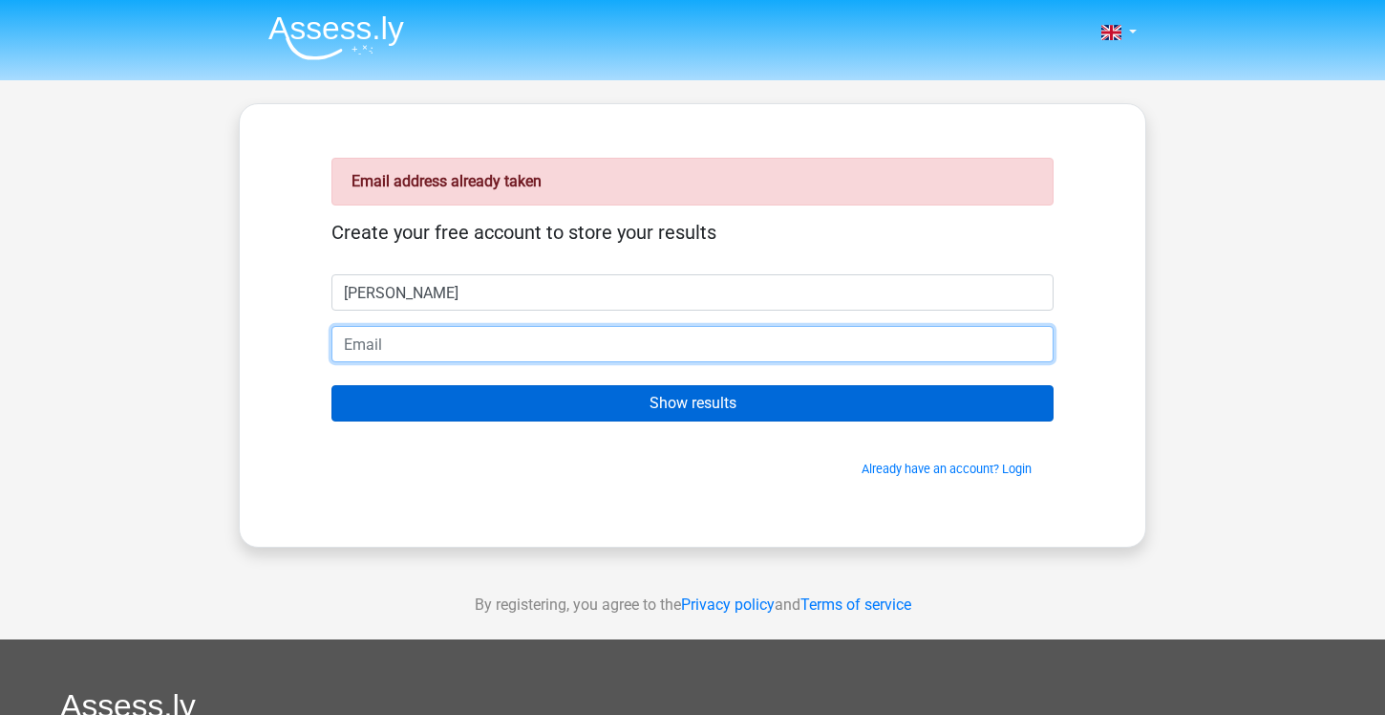
type input "[PERSON_NAME][EMAIL_ADDRESS][PERSON_NAME][DOMAIN_NAME]"
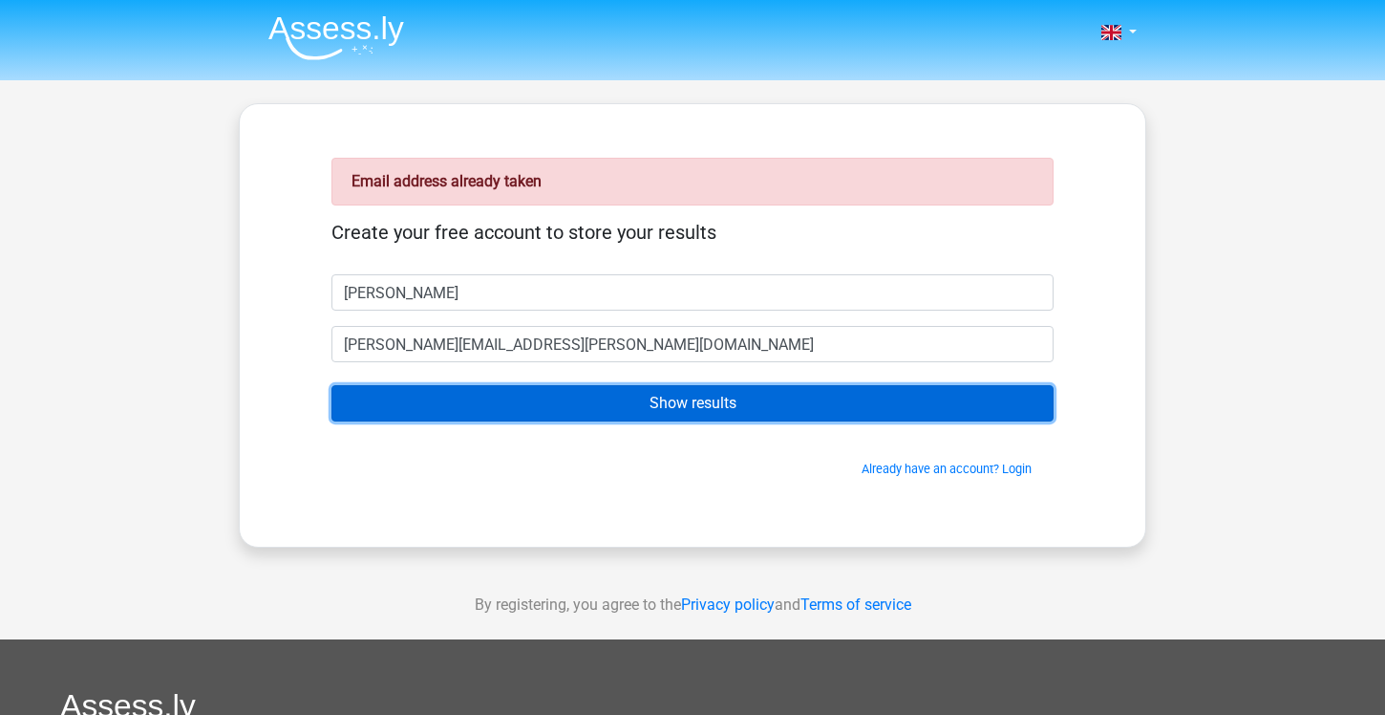
click at [441, 405] on input "Show results" at bounding box center [692, 403] width 722 height 36
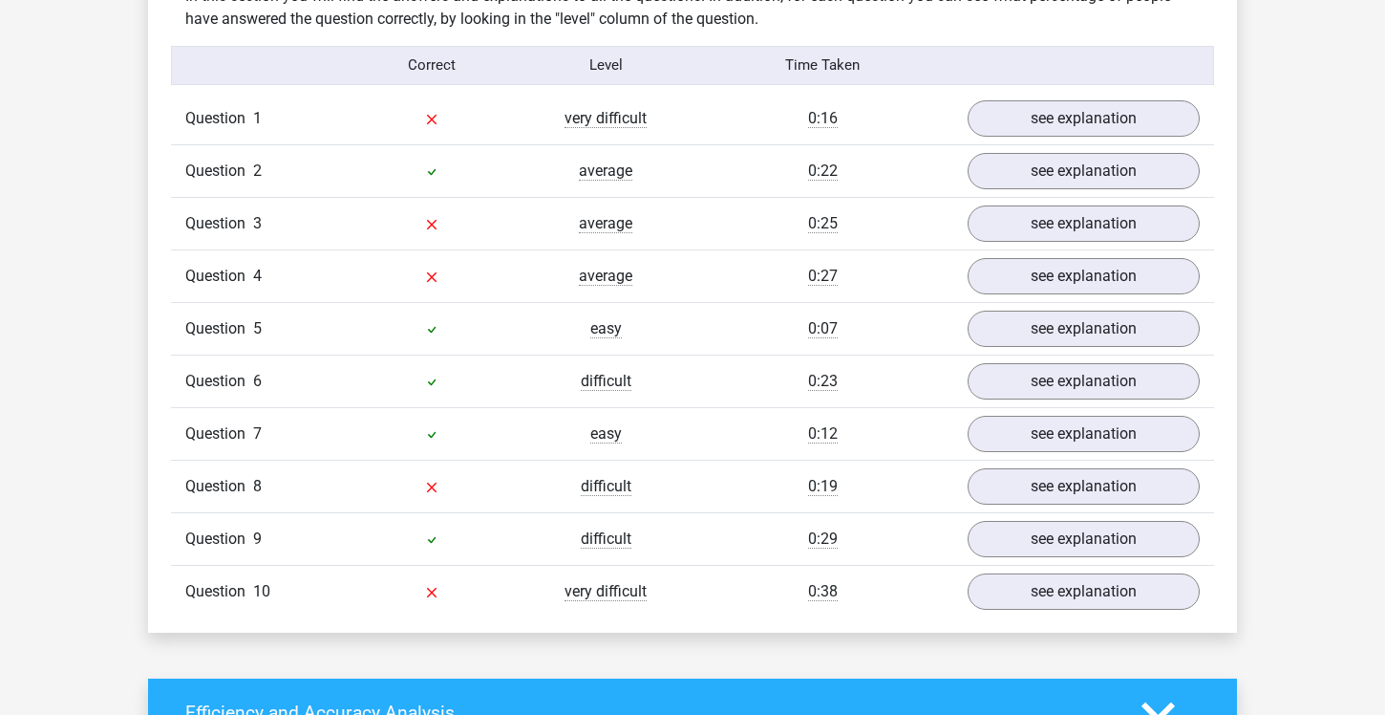
scroll to position [1524, 0]
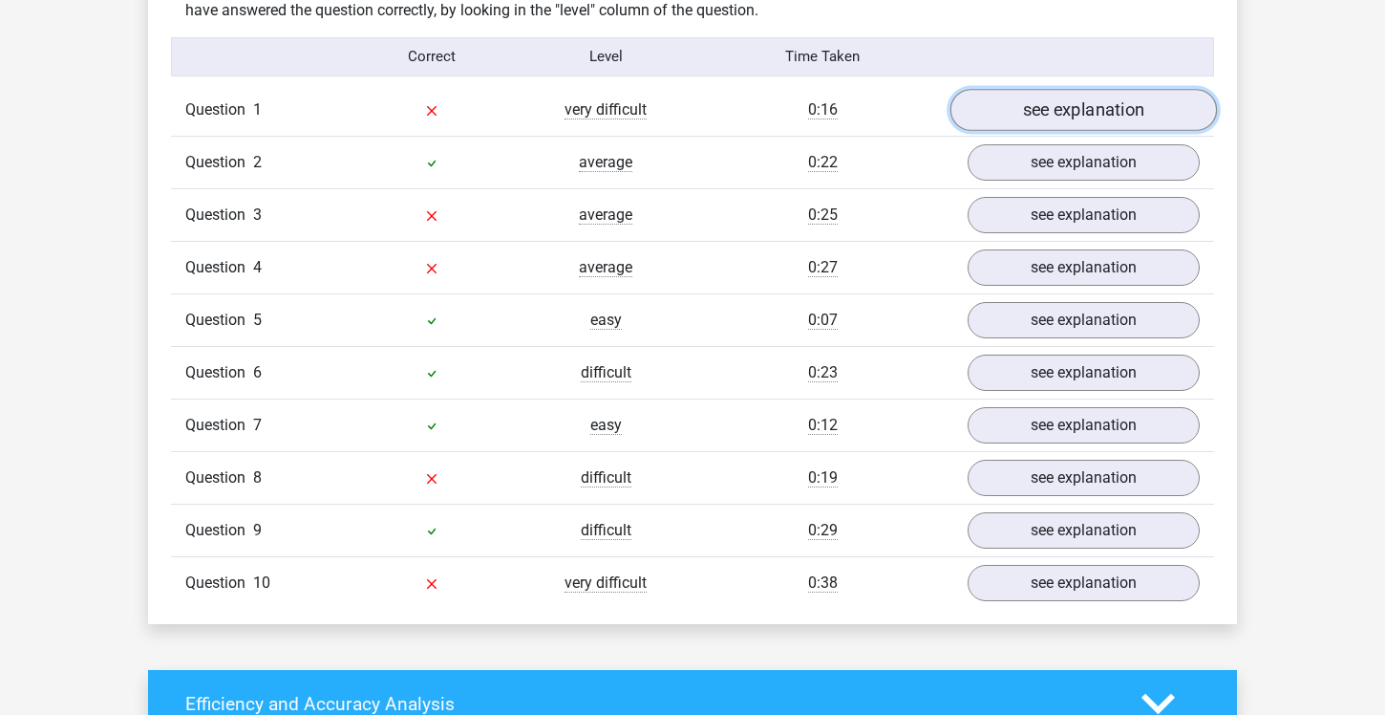
click at [971, 115] on link "see explanation" at bounding box center [1084, 110] width 267 height 42
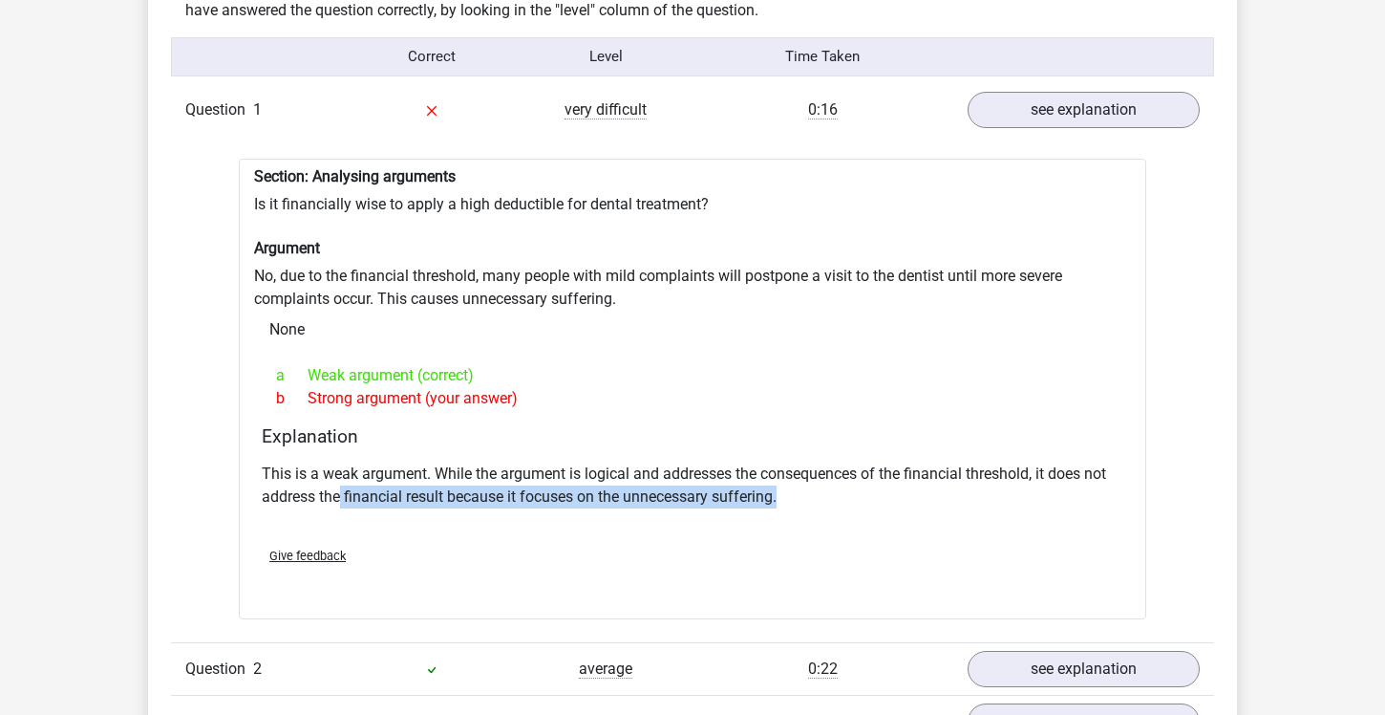
drag, startPoint x: 376, startPoint y: 495, endPoint x: 505, endPoint y: 531, distance: 134.0
click at [506, 533] on div "Section: Analysing arguments Is it financially wise to apply a high deductible …" at bounding box center [693, 389] width 908 height 461
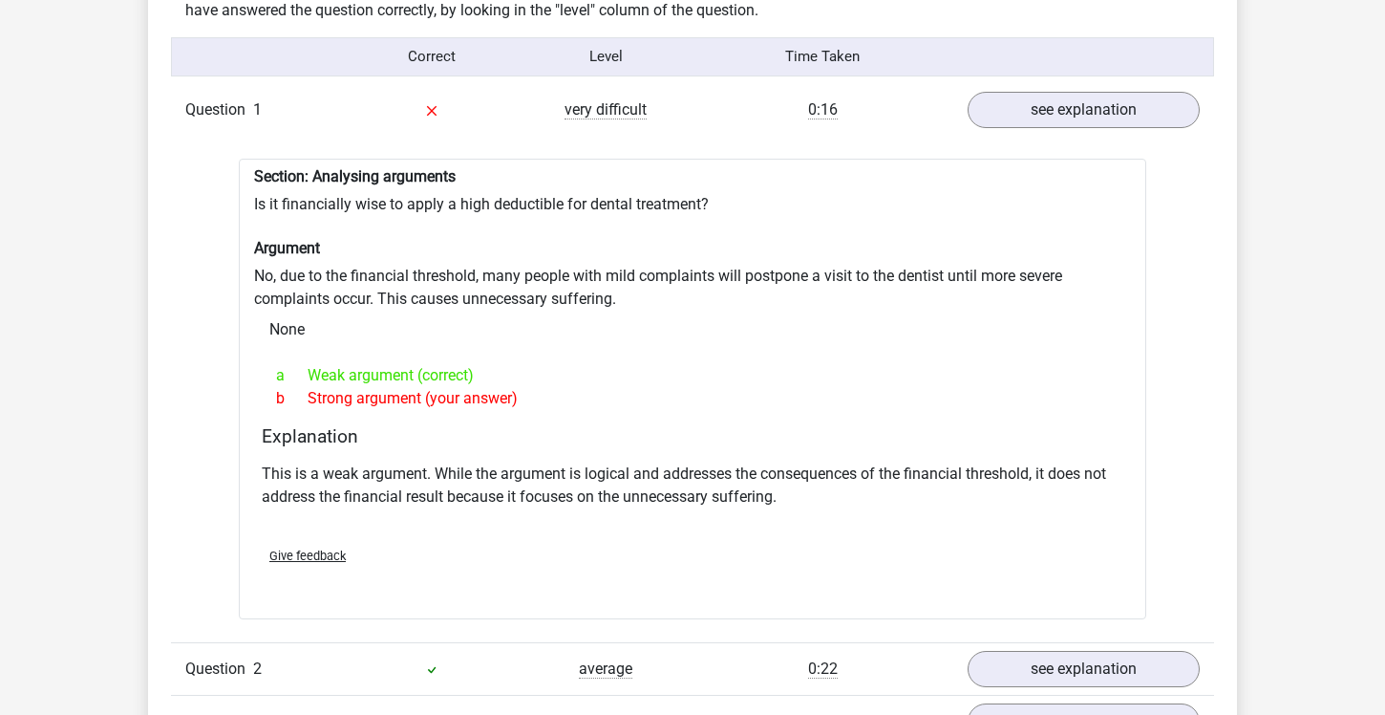
click at [489, 283] on div "Section: Analysing arguments Is it financially wise to apply a high deductible …" at bounding box center [693, 389] width 908 height 461
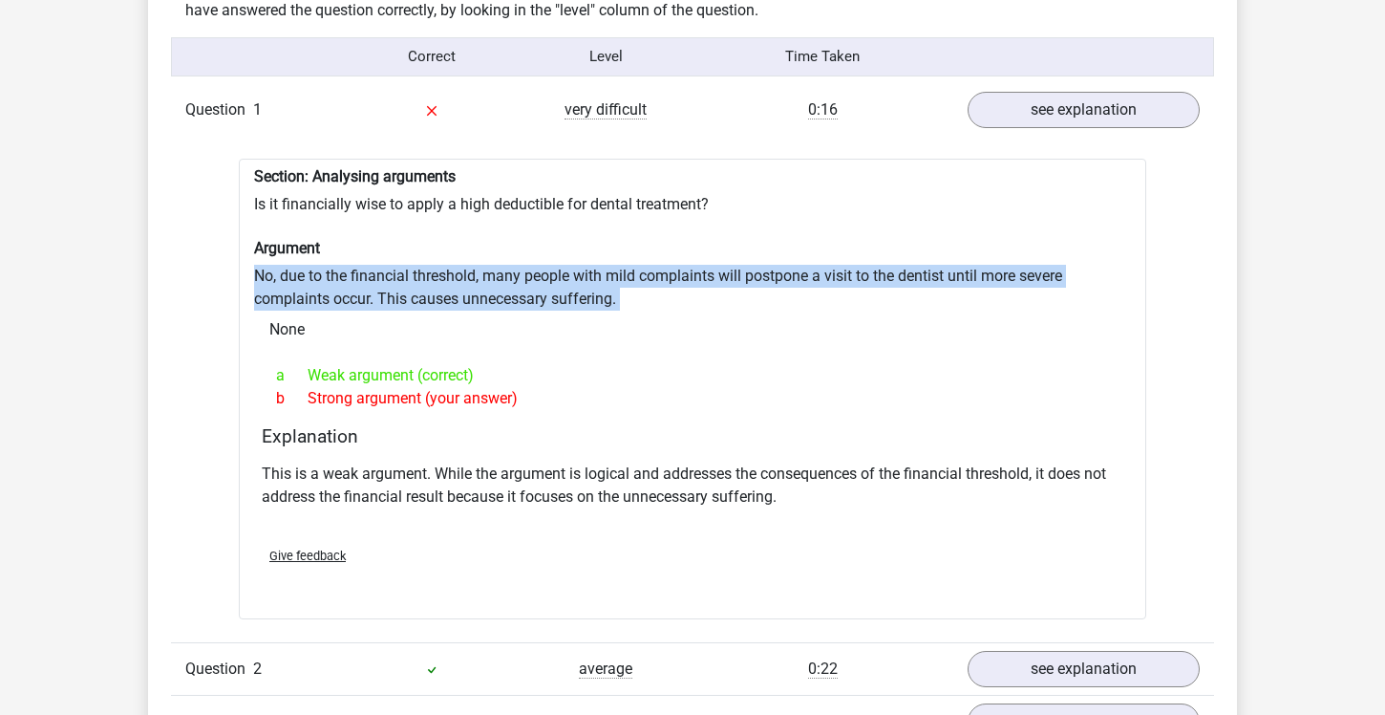
click at [489, 283] on div "Section: Analysing arguments Is it financially wise to apply a high deductible …" at bounding box center [693, 389] width 908 height 461
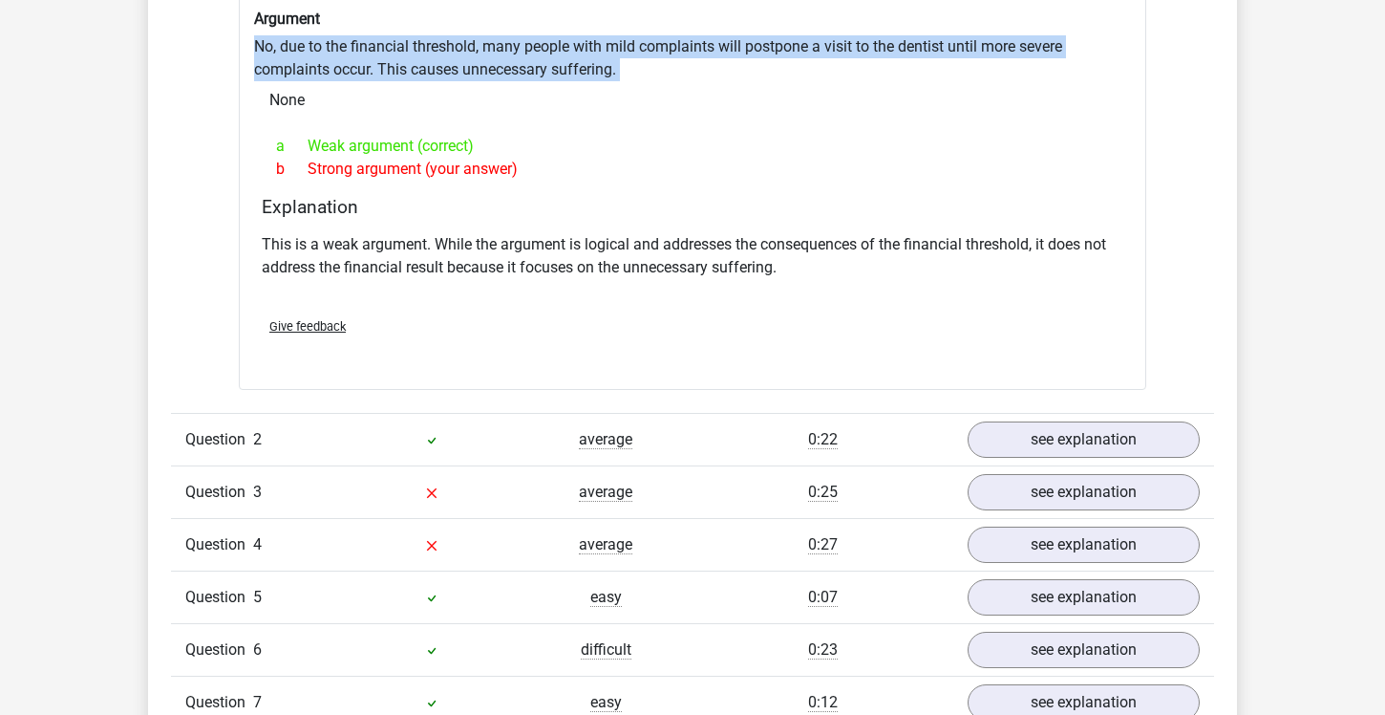
scroll to position [1822, 0]
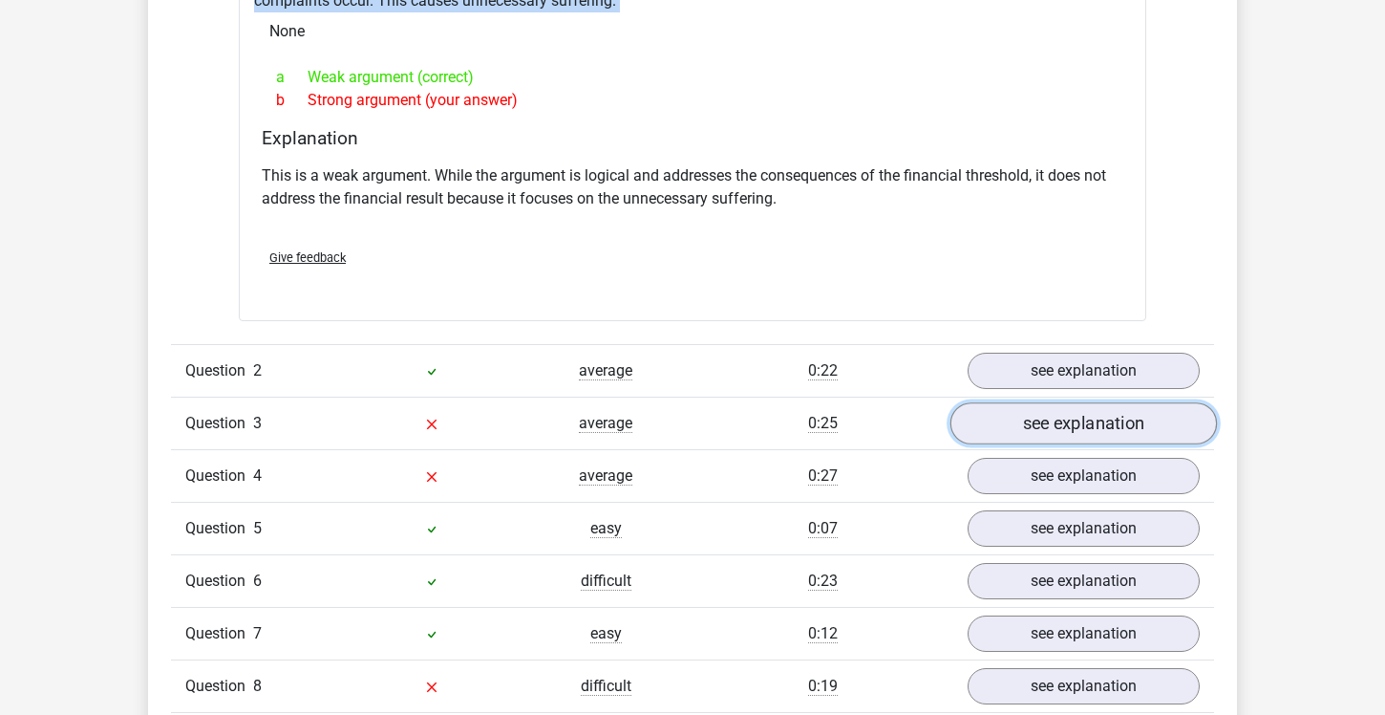
click at [1084, 426] on link "see explanation" at bounding box center [1084, 423] width 267 height 42
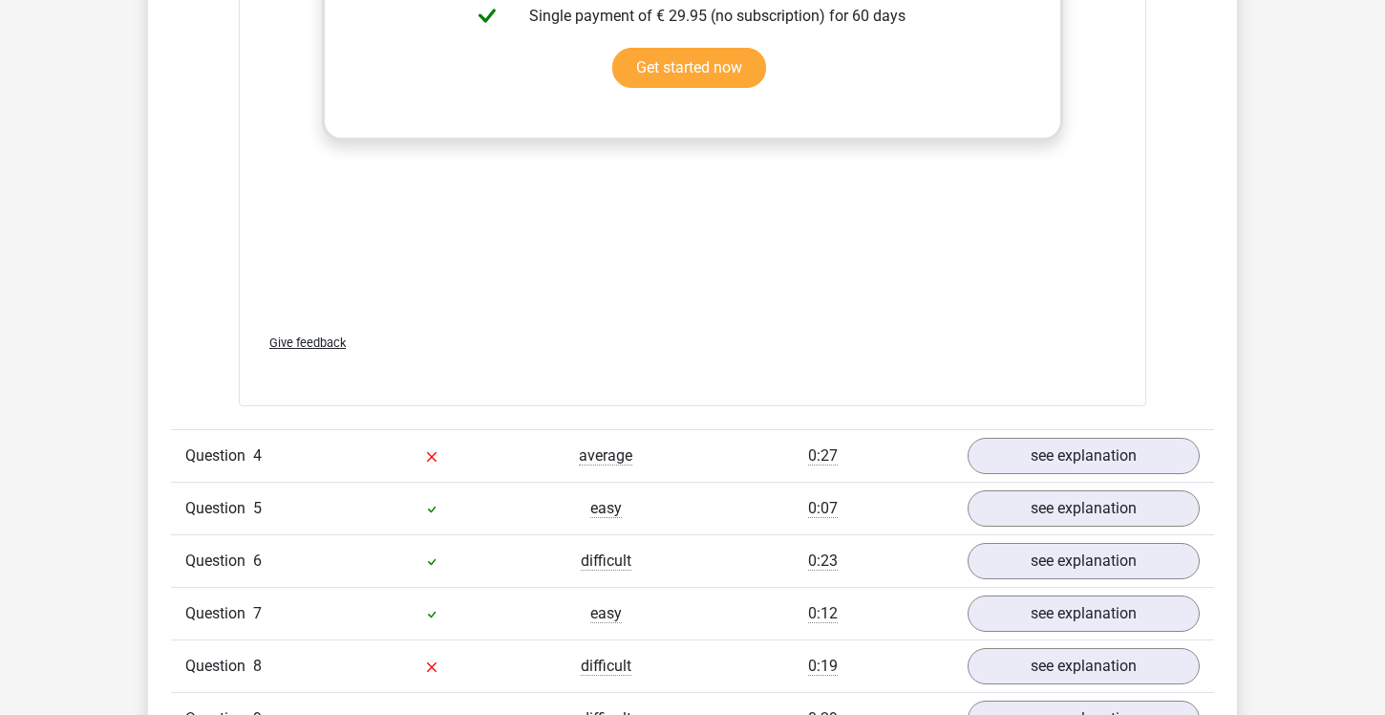
scroll to position [3158, 0]
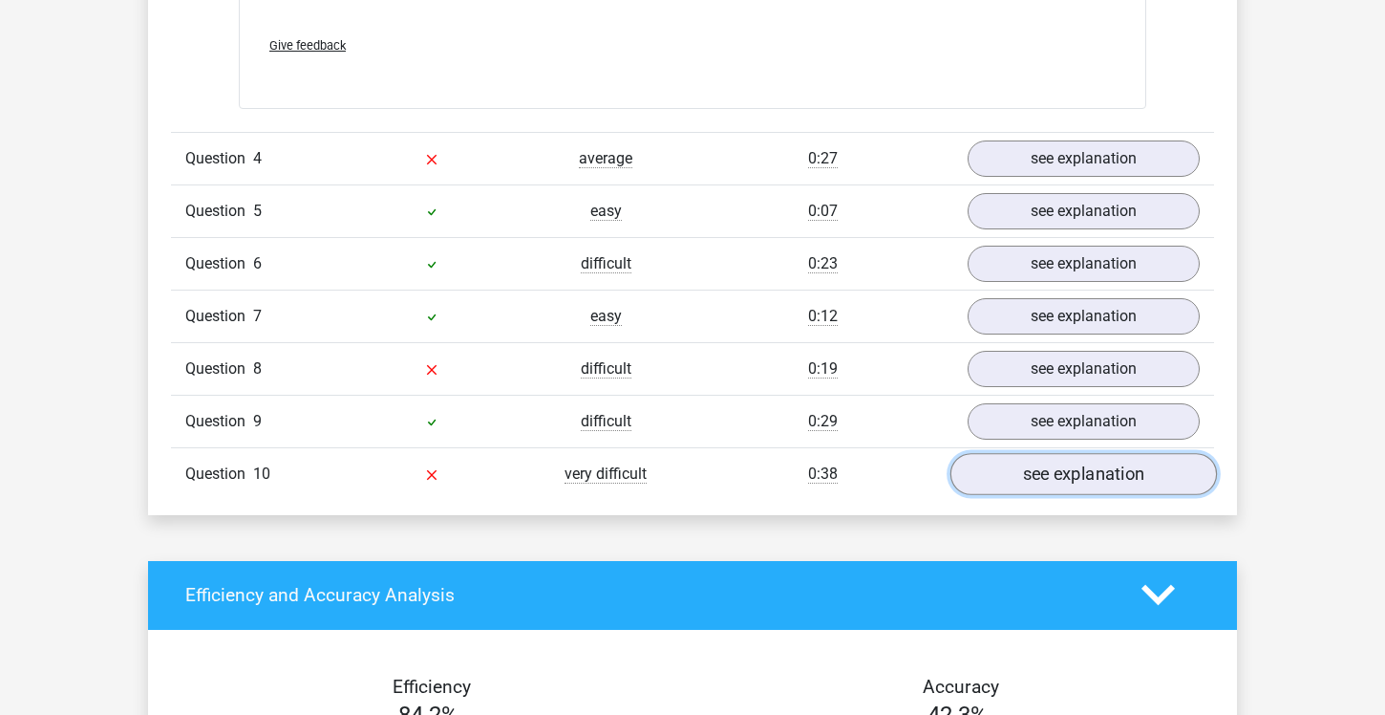
click at [1022, 459] on link "see explanation" at bounding box center [1084, 474] width 267 height 42
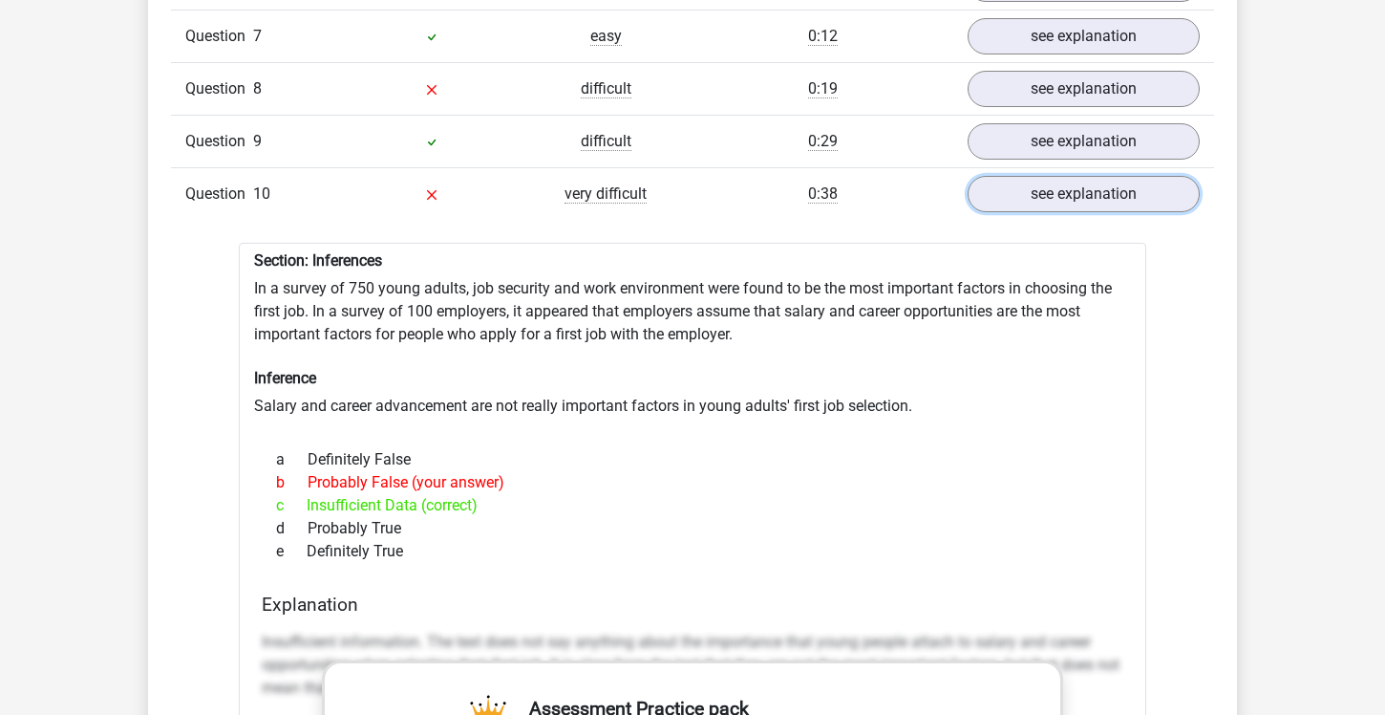
scroll to position [3440, 0]
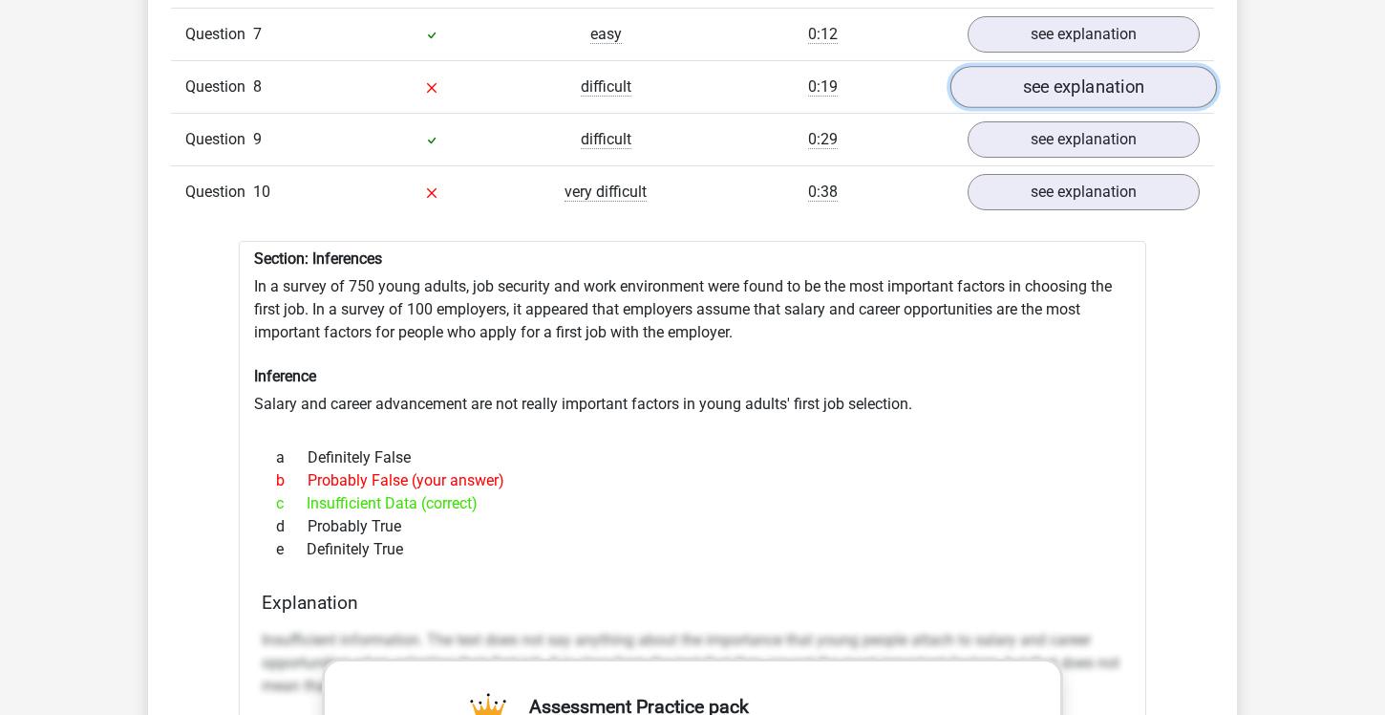
click at [1018, 97] on link "see explanation" at bounding box center [1084, 87] width 267 height 42
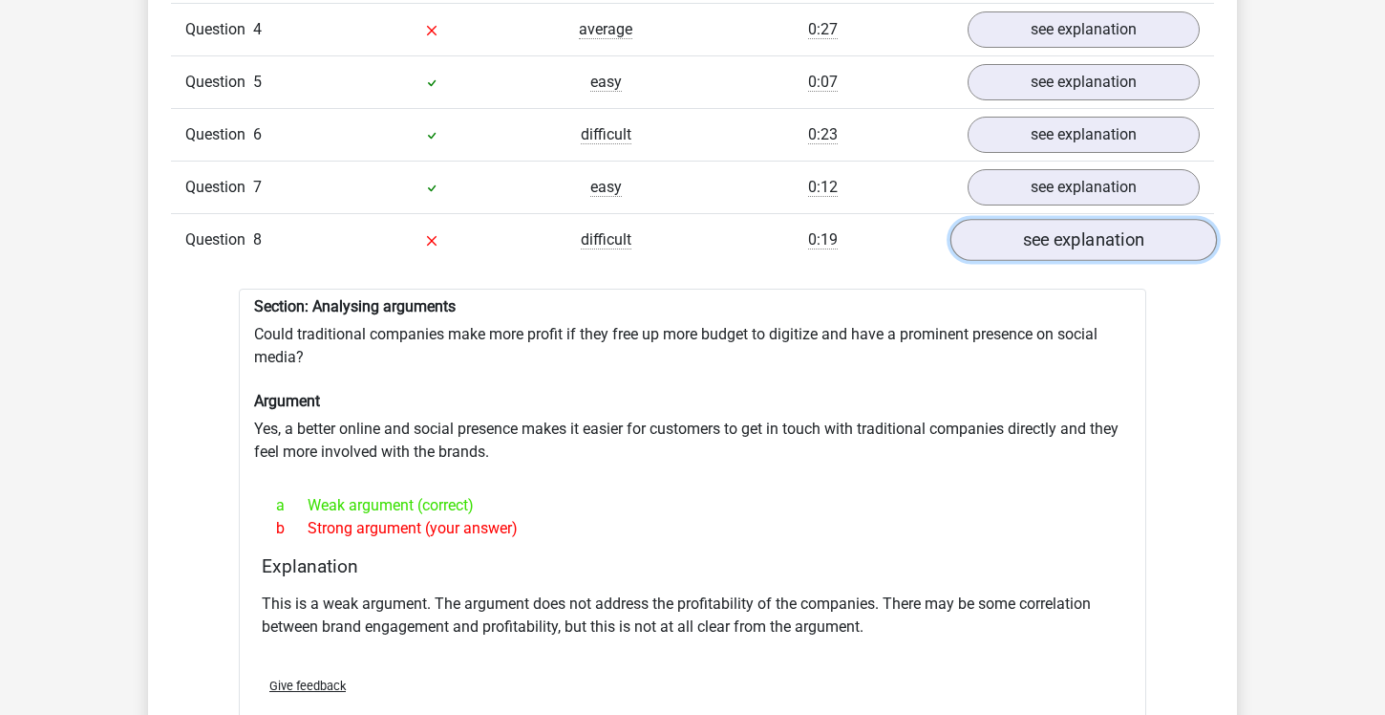
scroll to position [3280, 0]
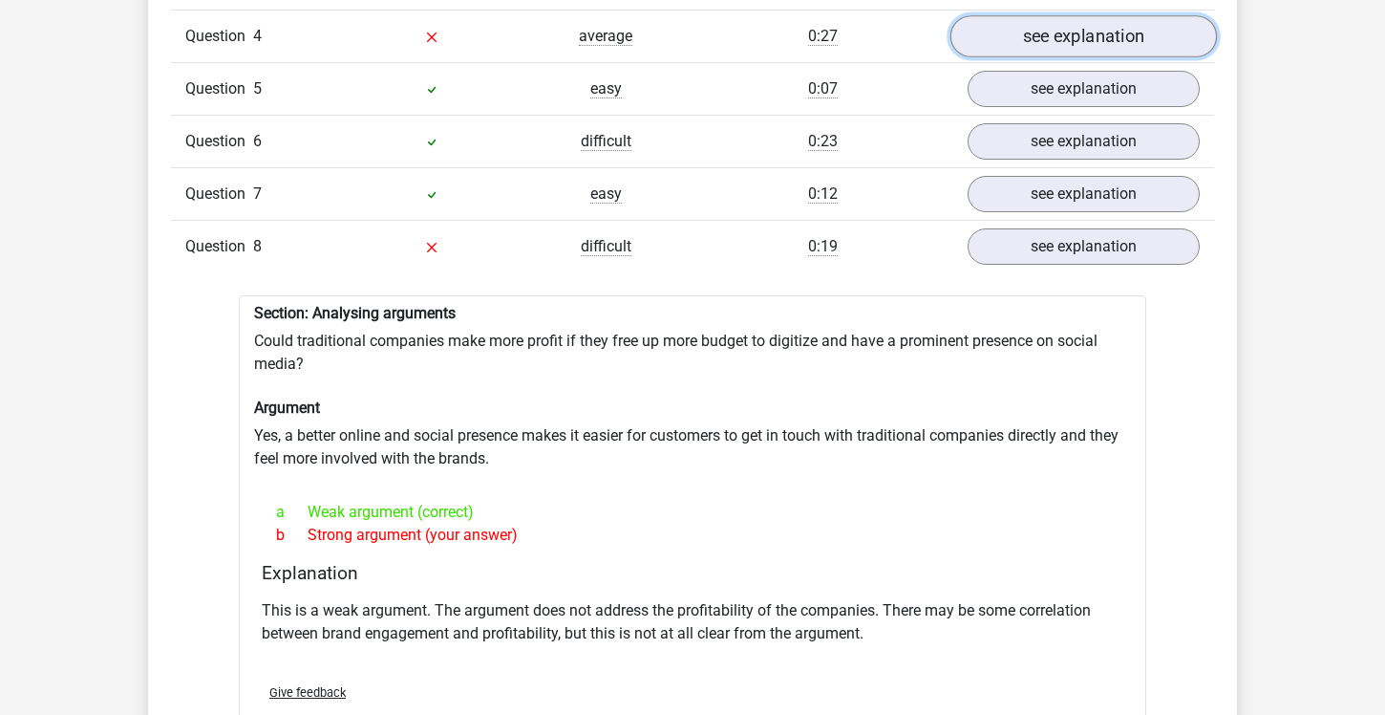
click at [1044, 26] on link "see explanation" at bounding box center [1084, 36] width 267 height 42
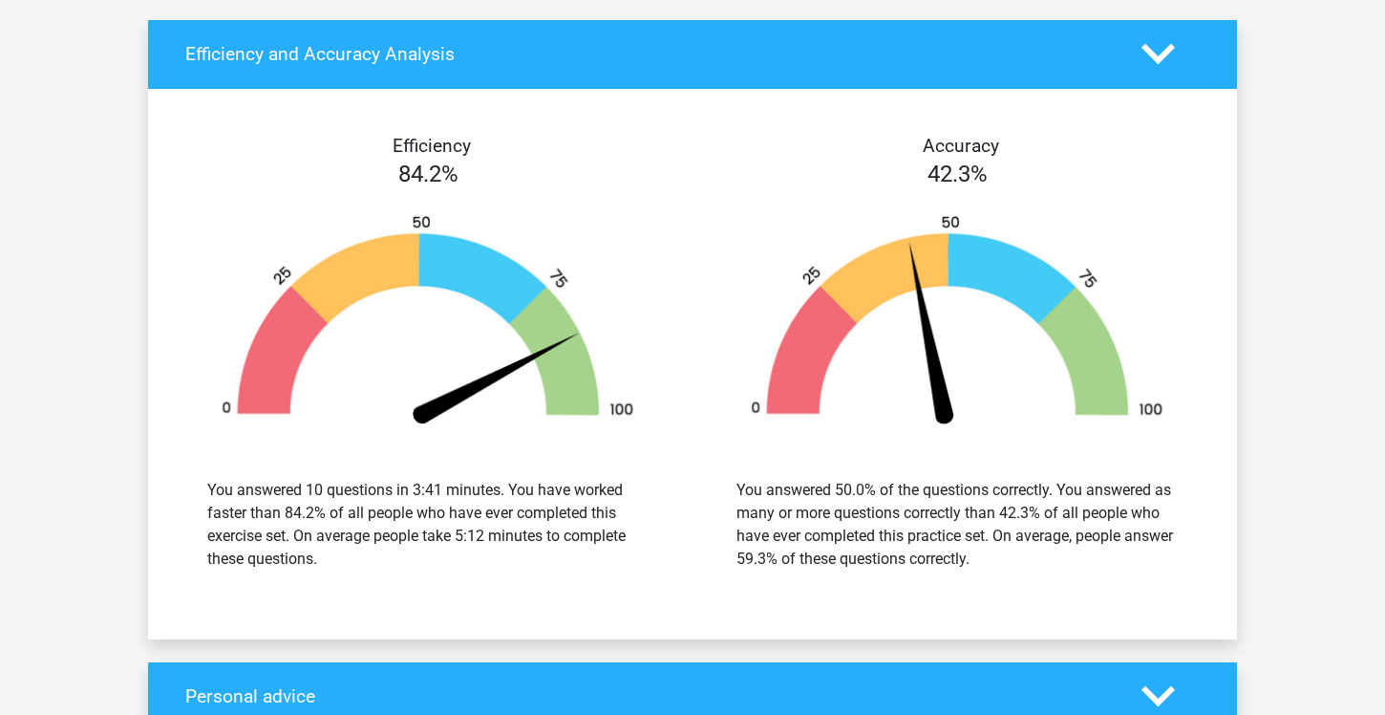
scroll to position [5801, 0]
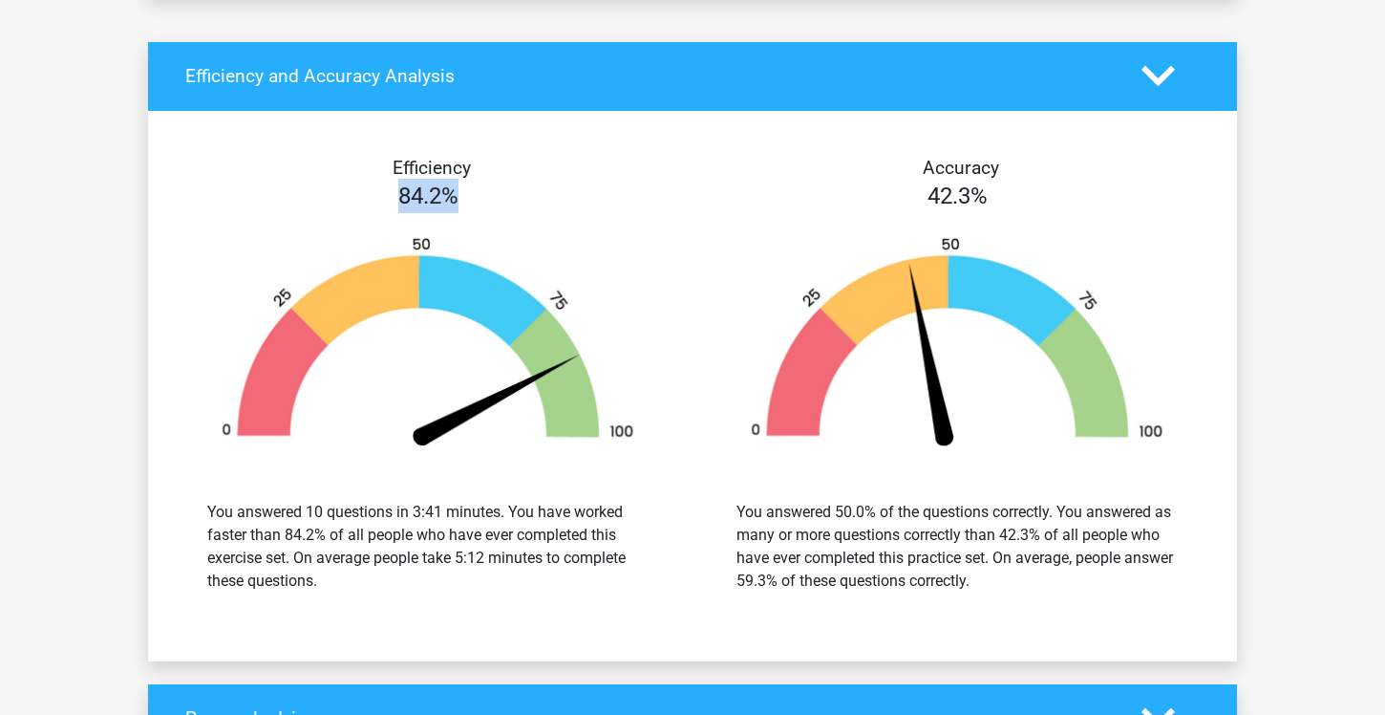
drag, startPoint x: 378, startPoint y: 185, endPoint x: 494, endPoint y: 197, distance: 116.2
click at [494, 198] on div "84.2%" at bounding box center [427, 196] width 529 height 34
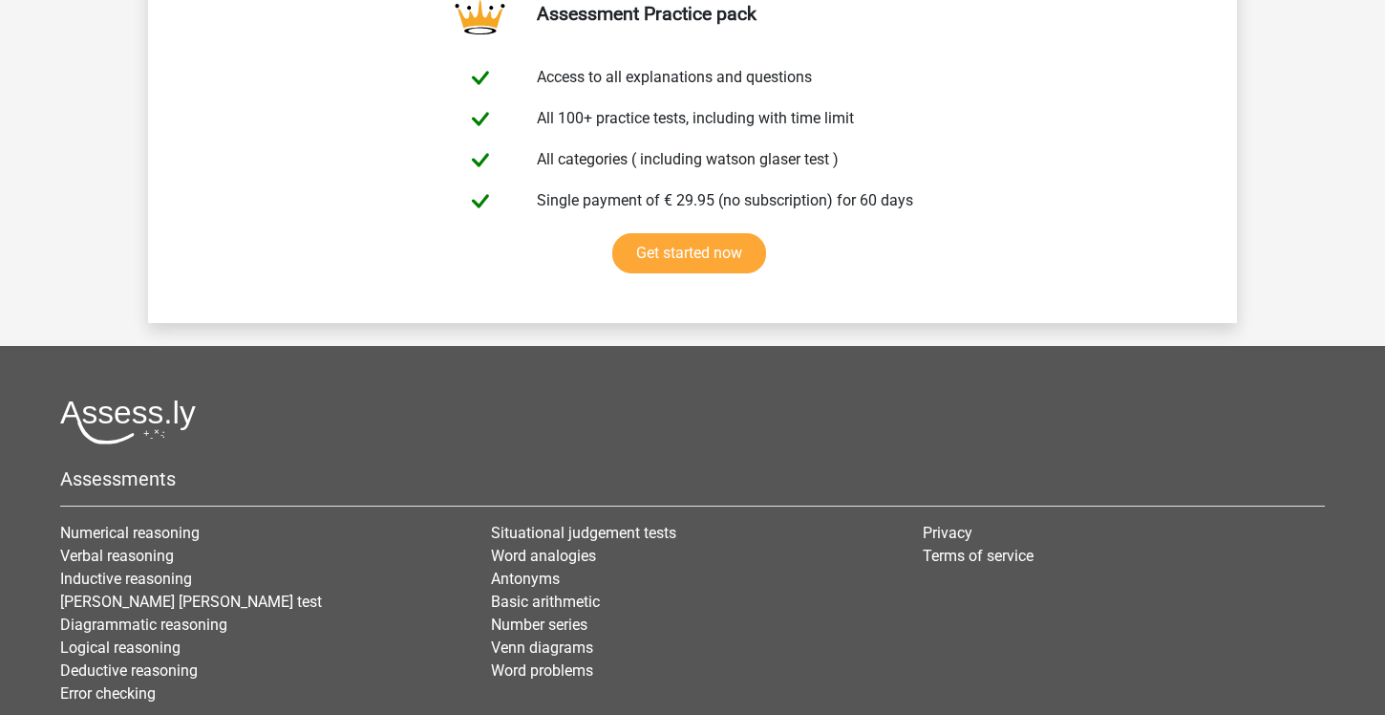
scroll to position [7061, 0]
